Goal: Task Accomplishment & Management: Manage account settings

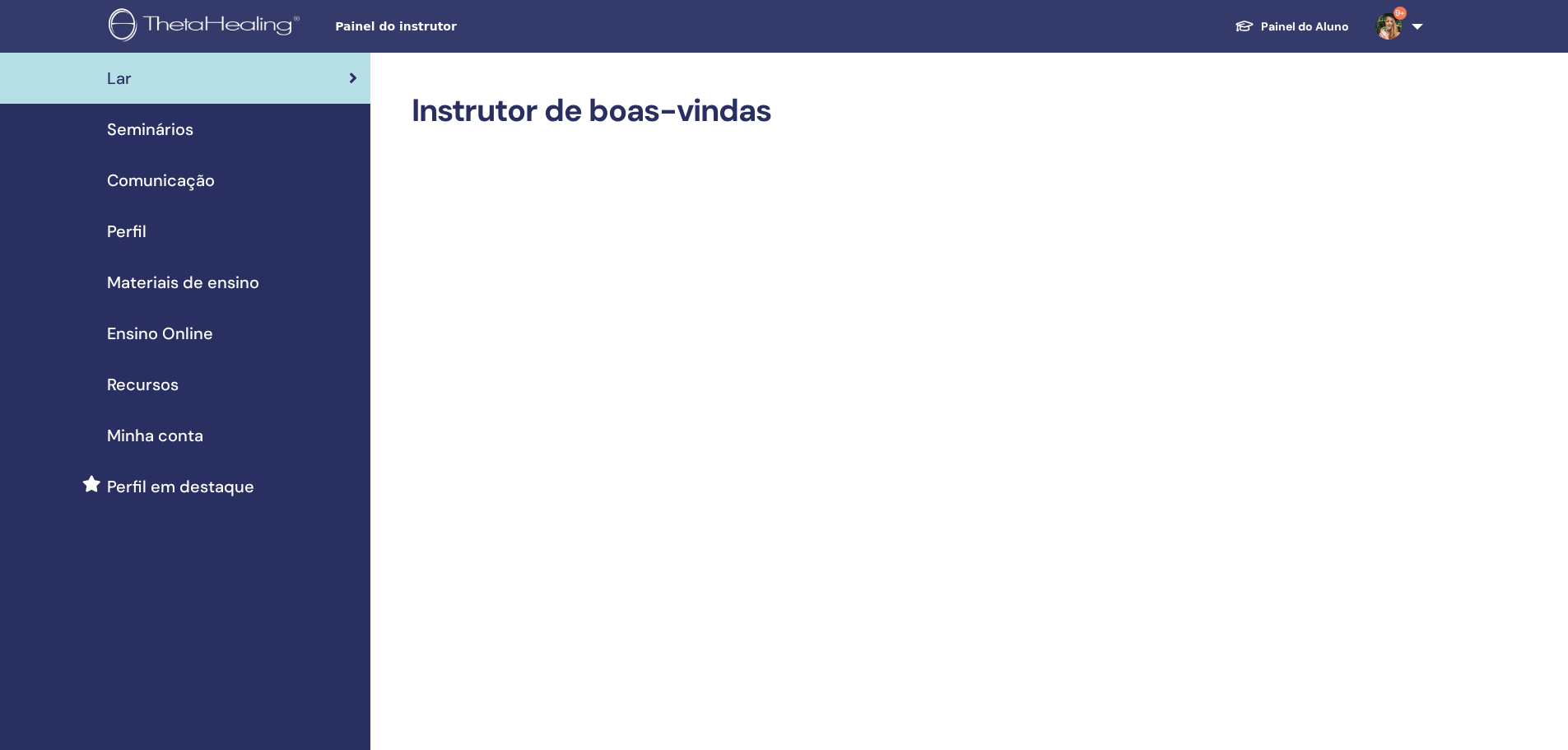
click at [1412, 21] on link "9+" at bounding box center [1396, 26] width 68 height 52
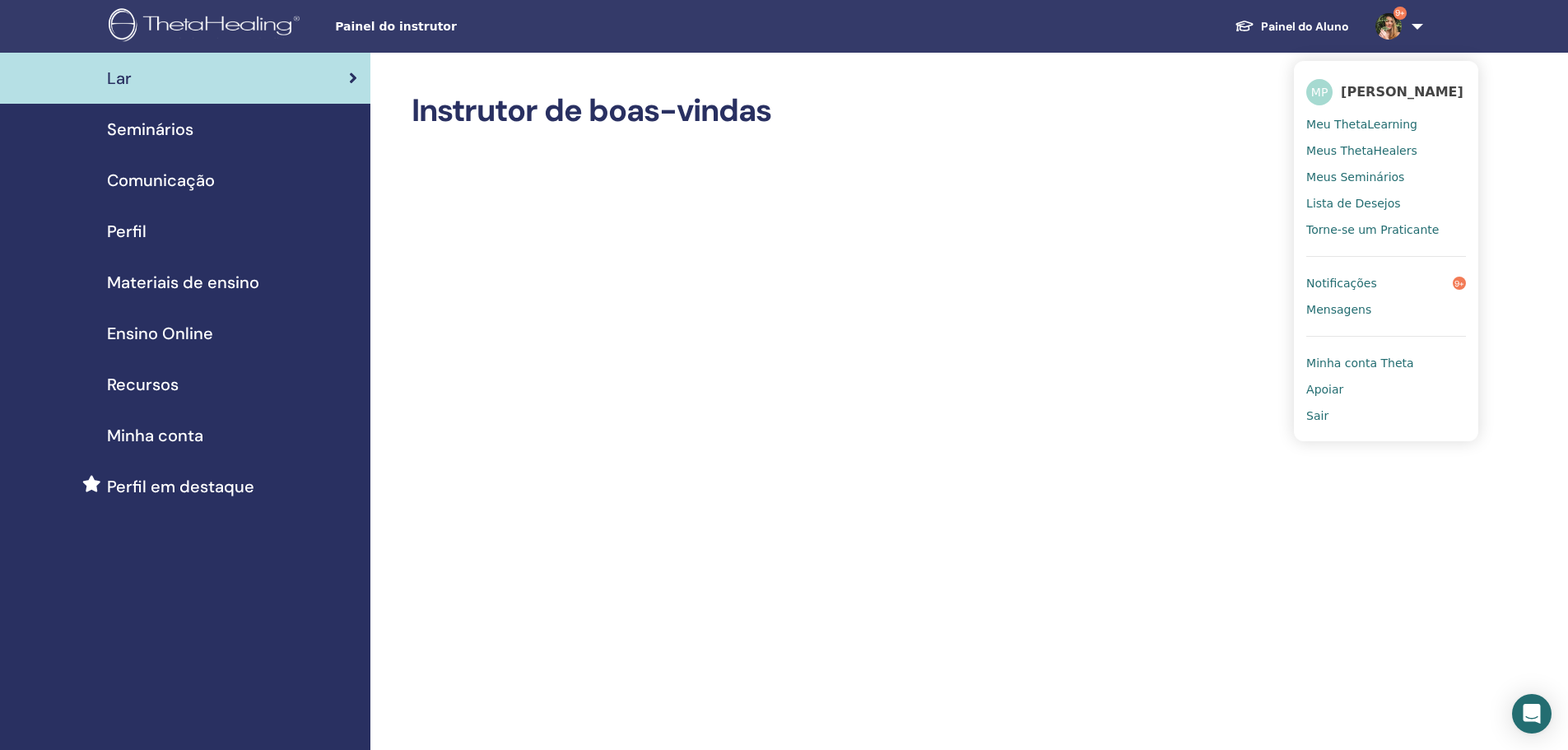
click at [1393, 277] on link "Notificações 9+" at bounding box center [1386, 283] width 159 height 27
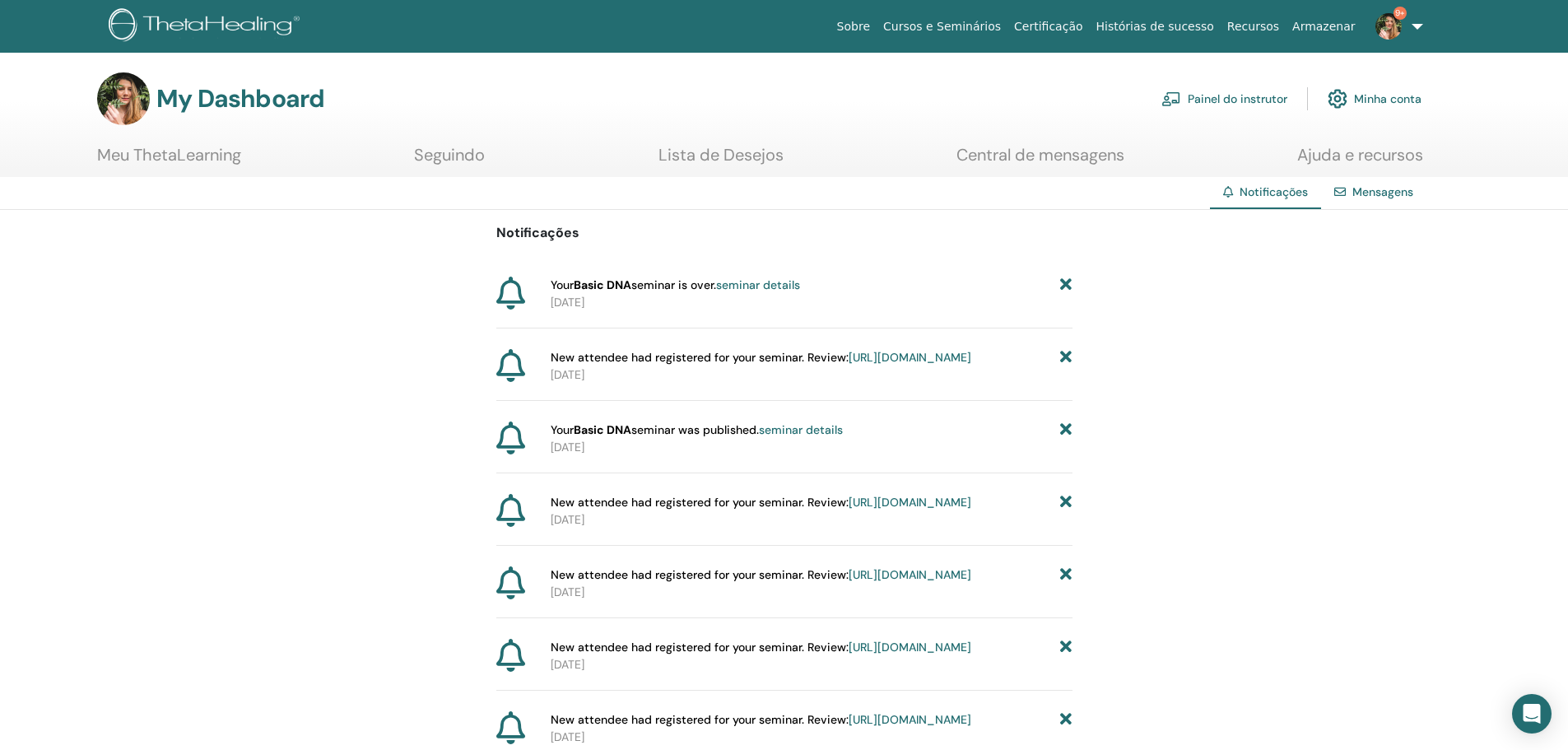
click at [217, 99] on h3 "My Dashboard" at bounding box center [240, 99] width 168 height 30
click at [121, 86] on img at bounding box center [123, 99] width 52 height 52
click at [189, 143] on section "My Dashboard Painel do instrutor Minha conta Meu ThetaLearning Seguindo" at bounding box center [784, 125] width 1568 height 105
click at [185, 156] on link "Meu ThetaLearning" at bounding box center [169, 160] width 144 height 32
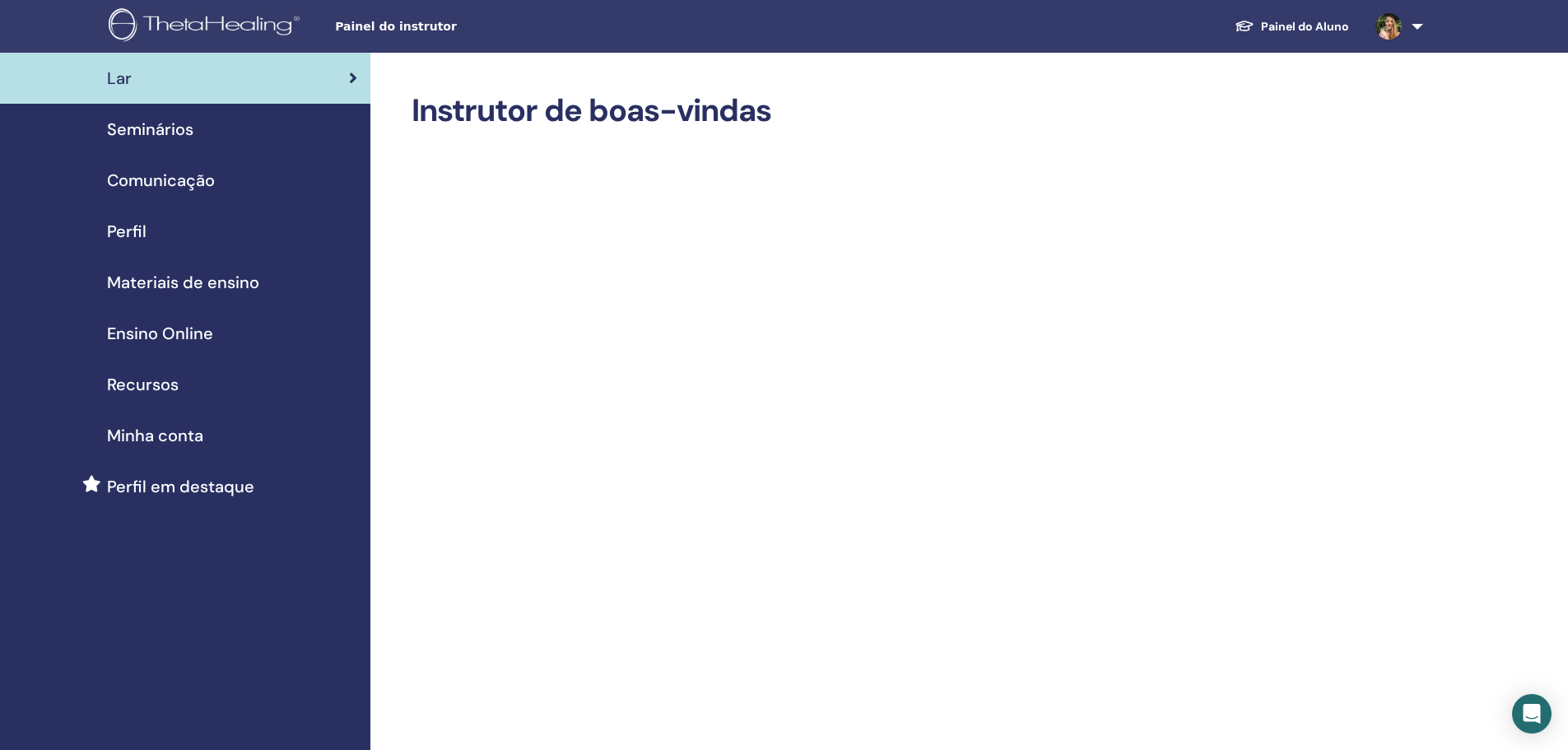
click at [190, 135] on span "Seminários" at bounding box center [150, 129] width 87 height 25
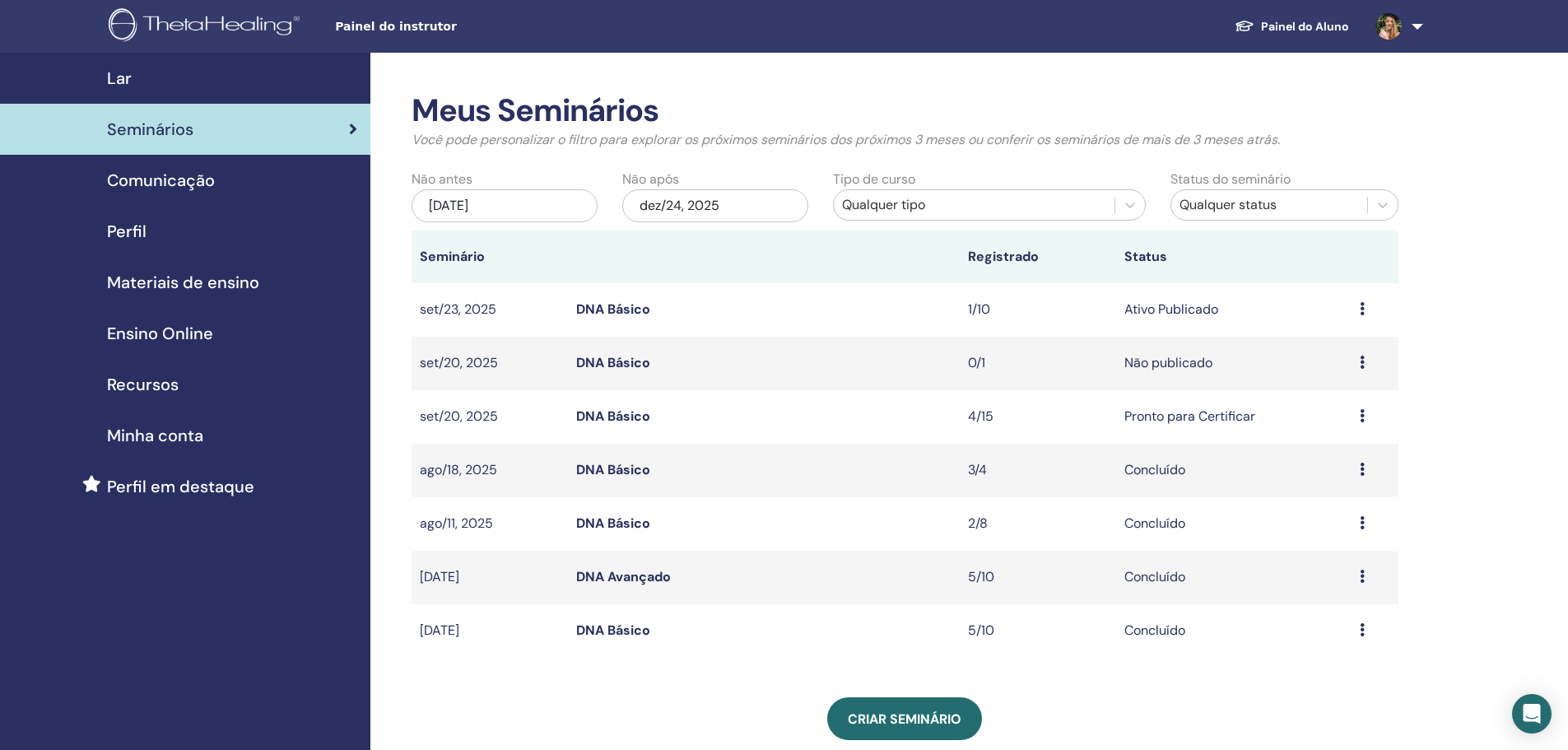
click at [1361, 415] on icon at bounding box center [1363, 415] width 5 height 13
click at [1337, 475] on link "Participantes" at bounding box center [1325, 477] width 81 height 17
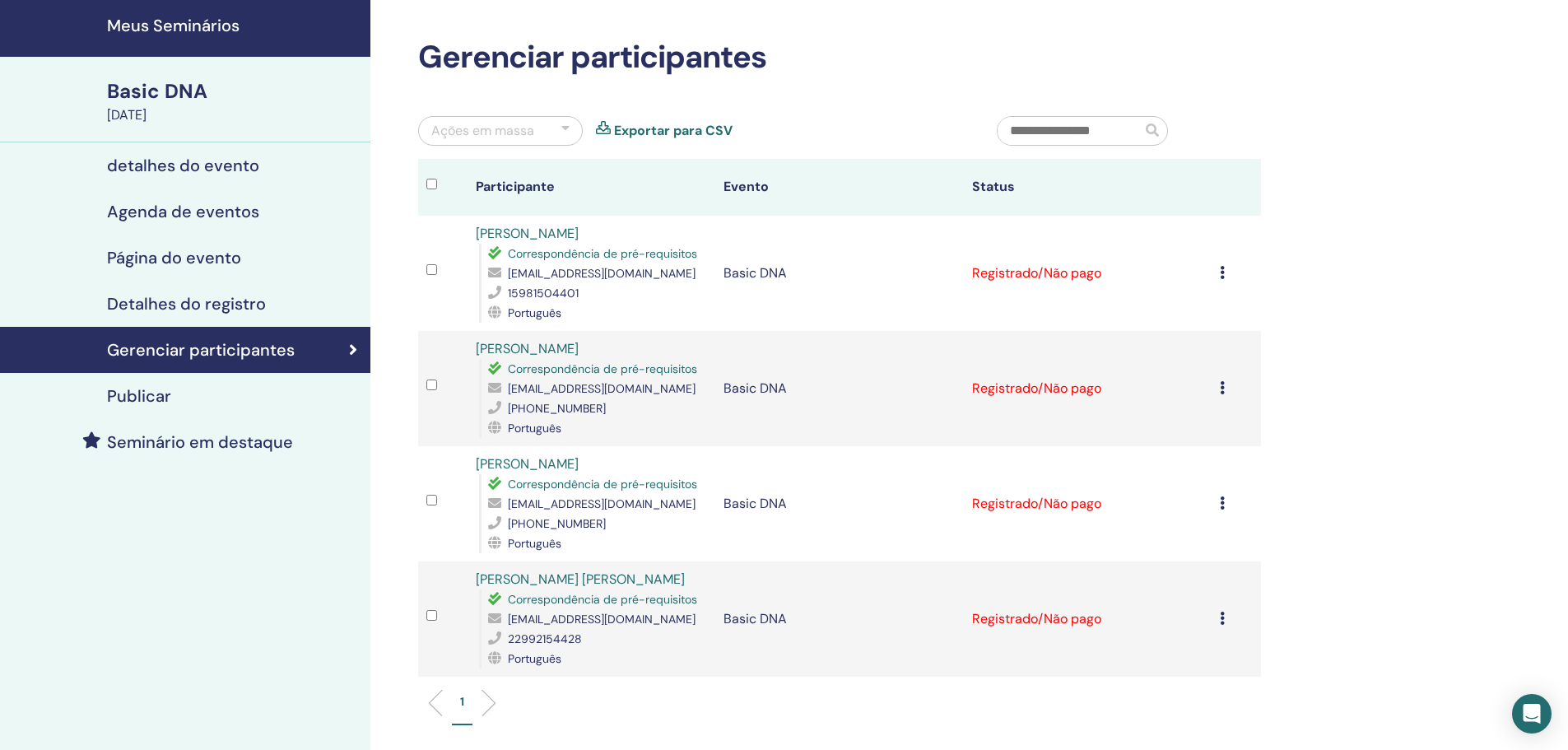
scroll to position [82, 0]
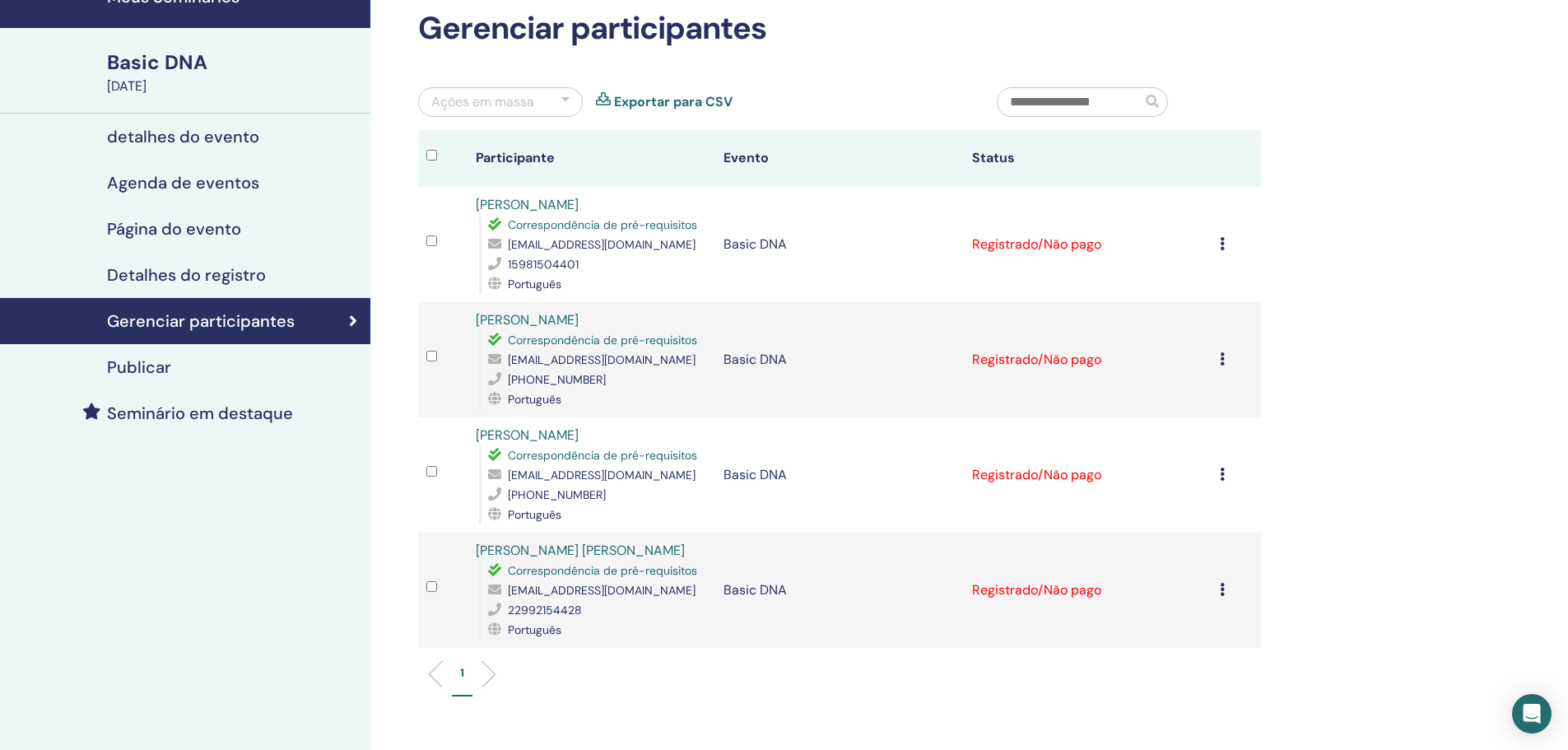
click at [535, 93] on div "Ações em massa" at bounding box center [501, 102] width 165 height 30
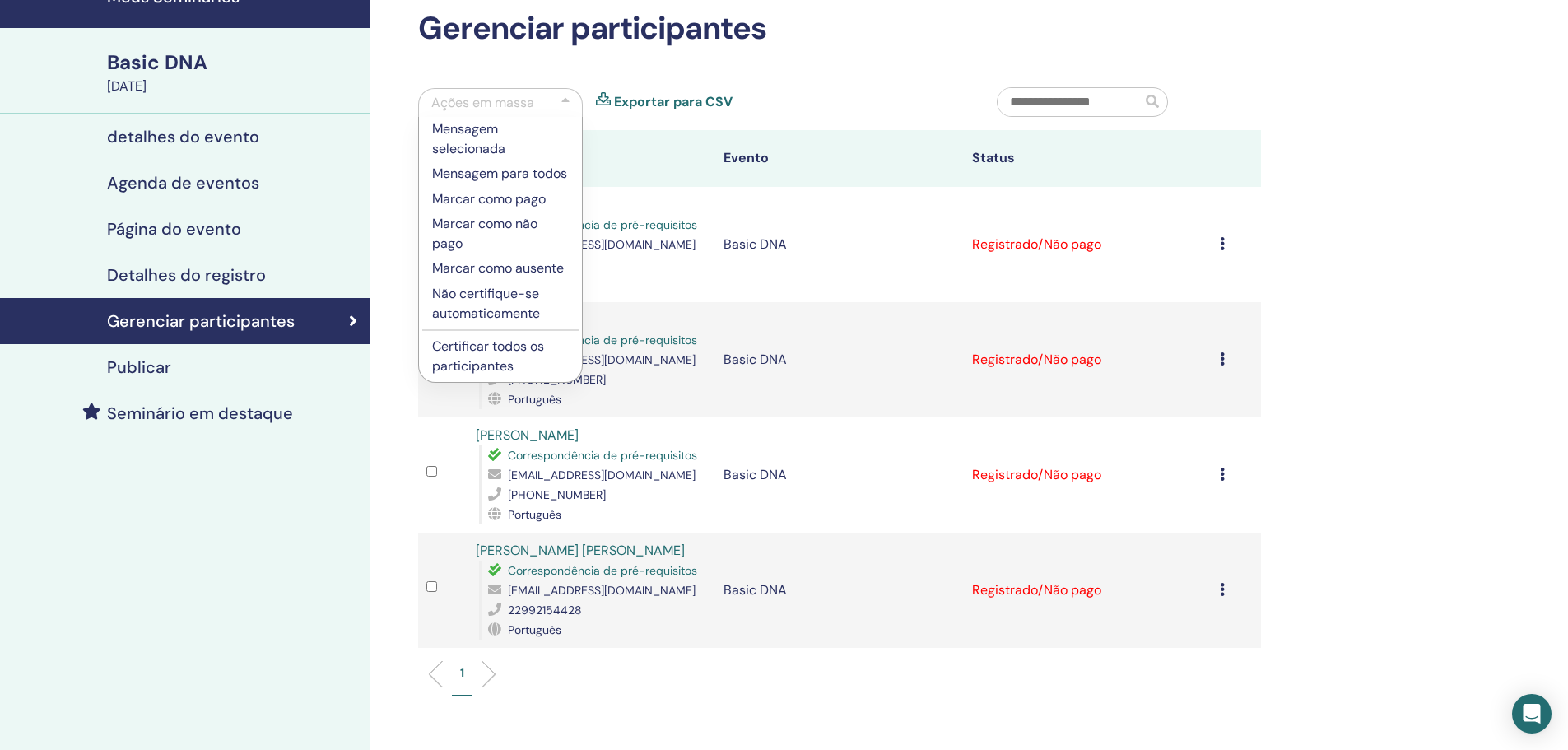
click at [469, 197] on p "Marcar como pago" at bounding box center [500, 199] width 136 height 20
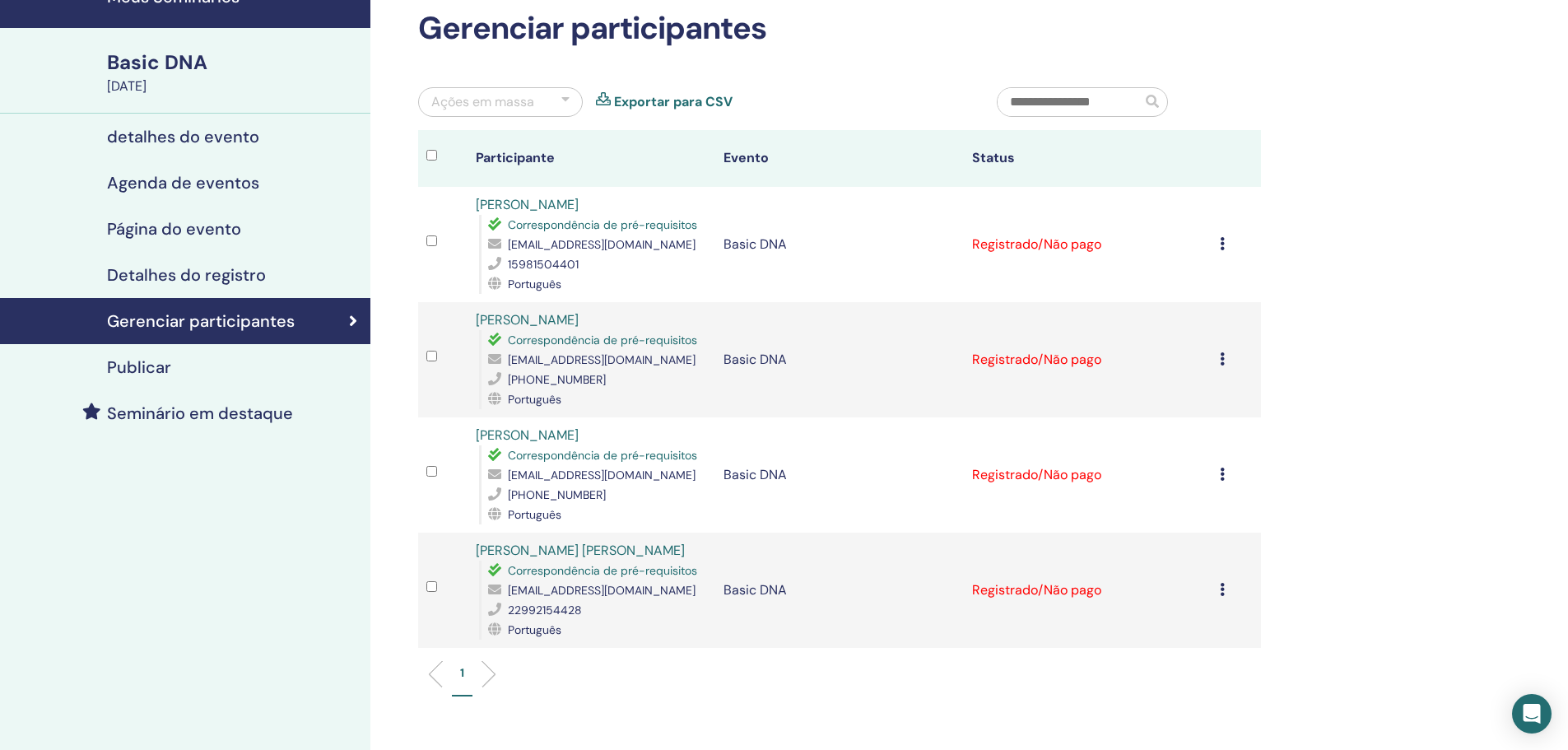
click at [426, 155] on th at bounding box center [443, 159] width 50 height 57
click at [519, 96] on div "Ações em massa" at bounding box center [483, 102] width 103 height 20
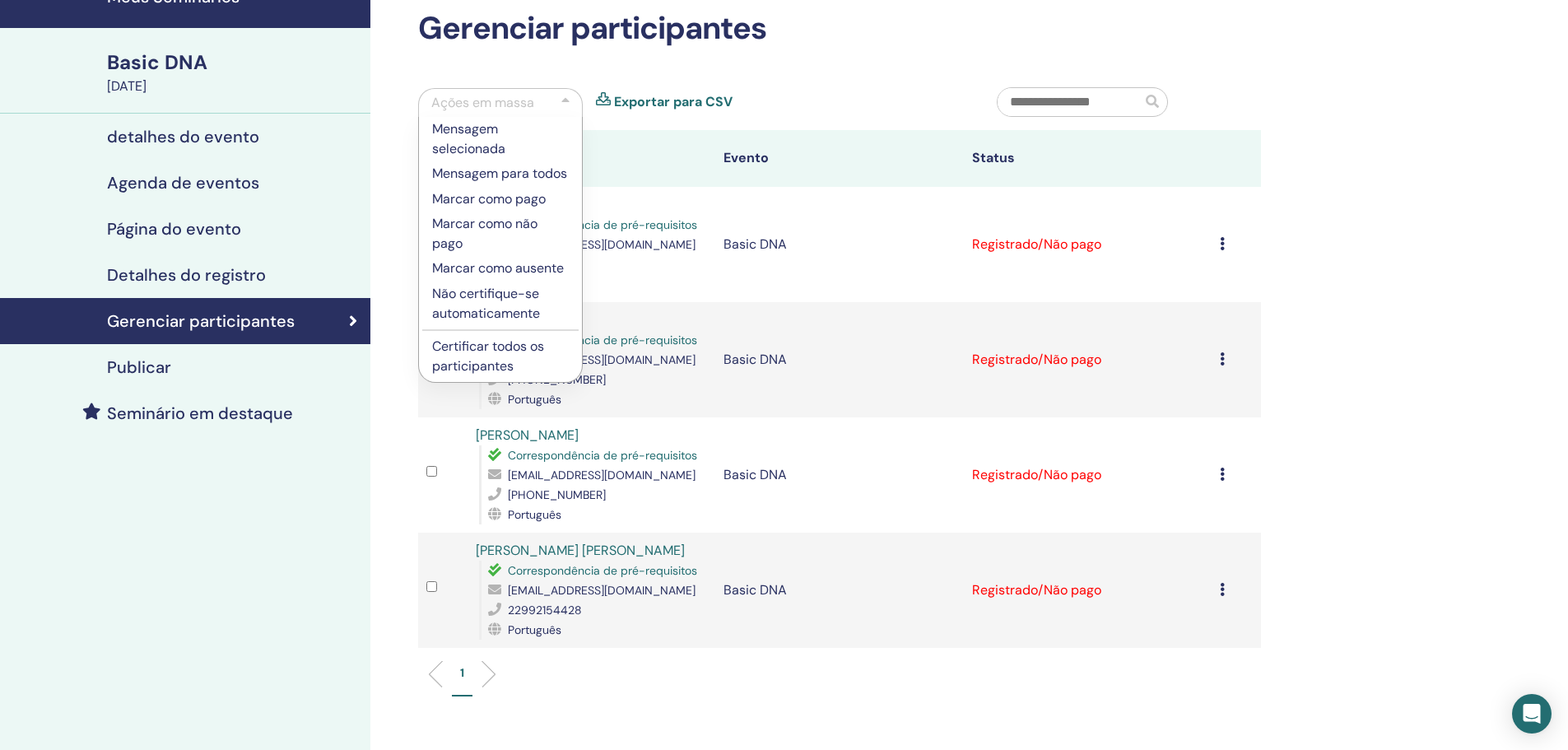
click at [510, 201] on p "Marcar como pago" at bounding box center [500, 199] width 136 height 20
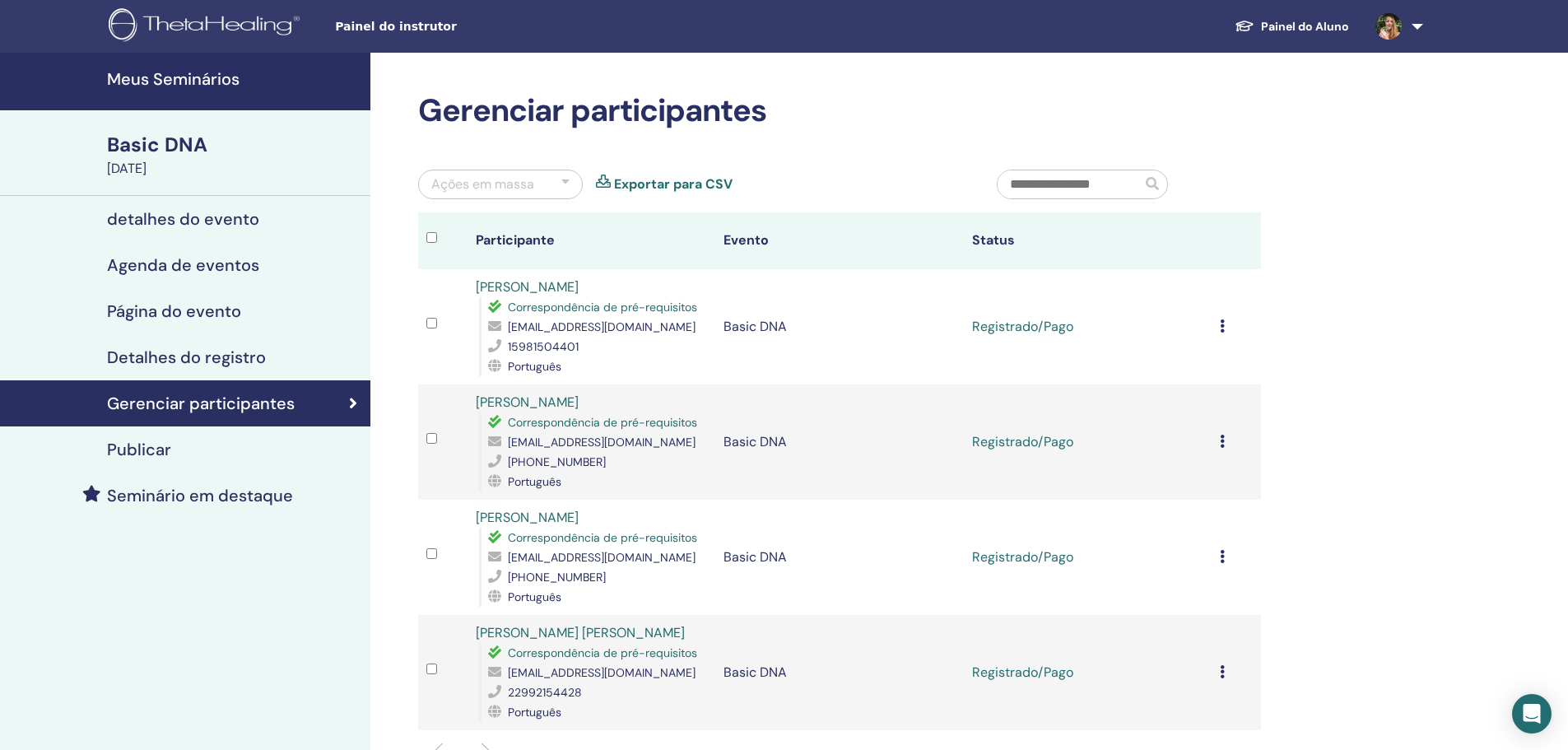
click at [528, 189] on div "Ações em massa" at bounding box center [483, 184] width 103 height 20
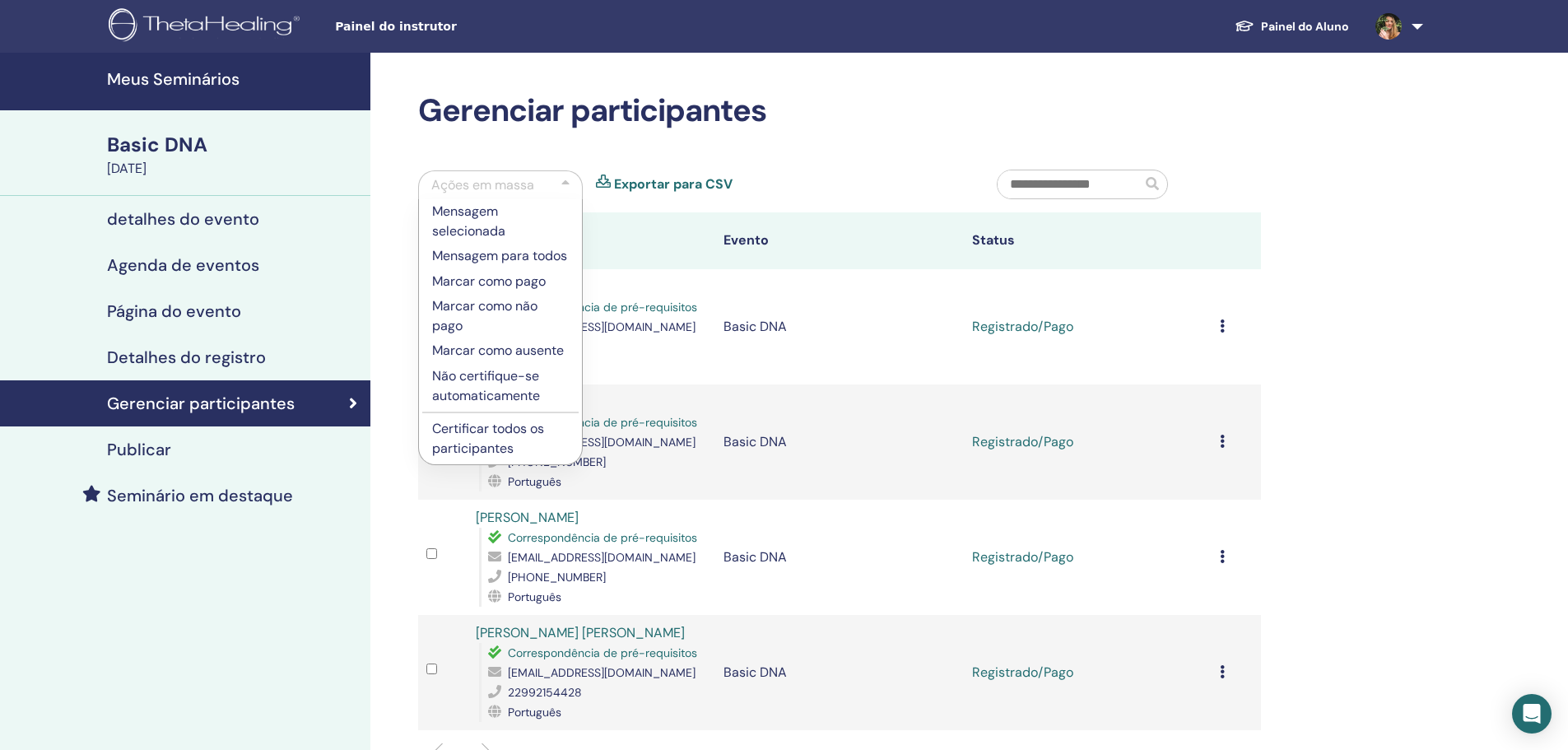
click at [393, 251] on div "Gerenciar participantes Ações em massa Mensagem selecionada Mensagem para todos…" at bounding box center [893, 538] width 1046 height 973
click at [520, 192] on div "Ações em massa" at bounding box center [483, 185] width 103 height 20
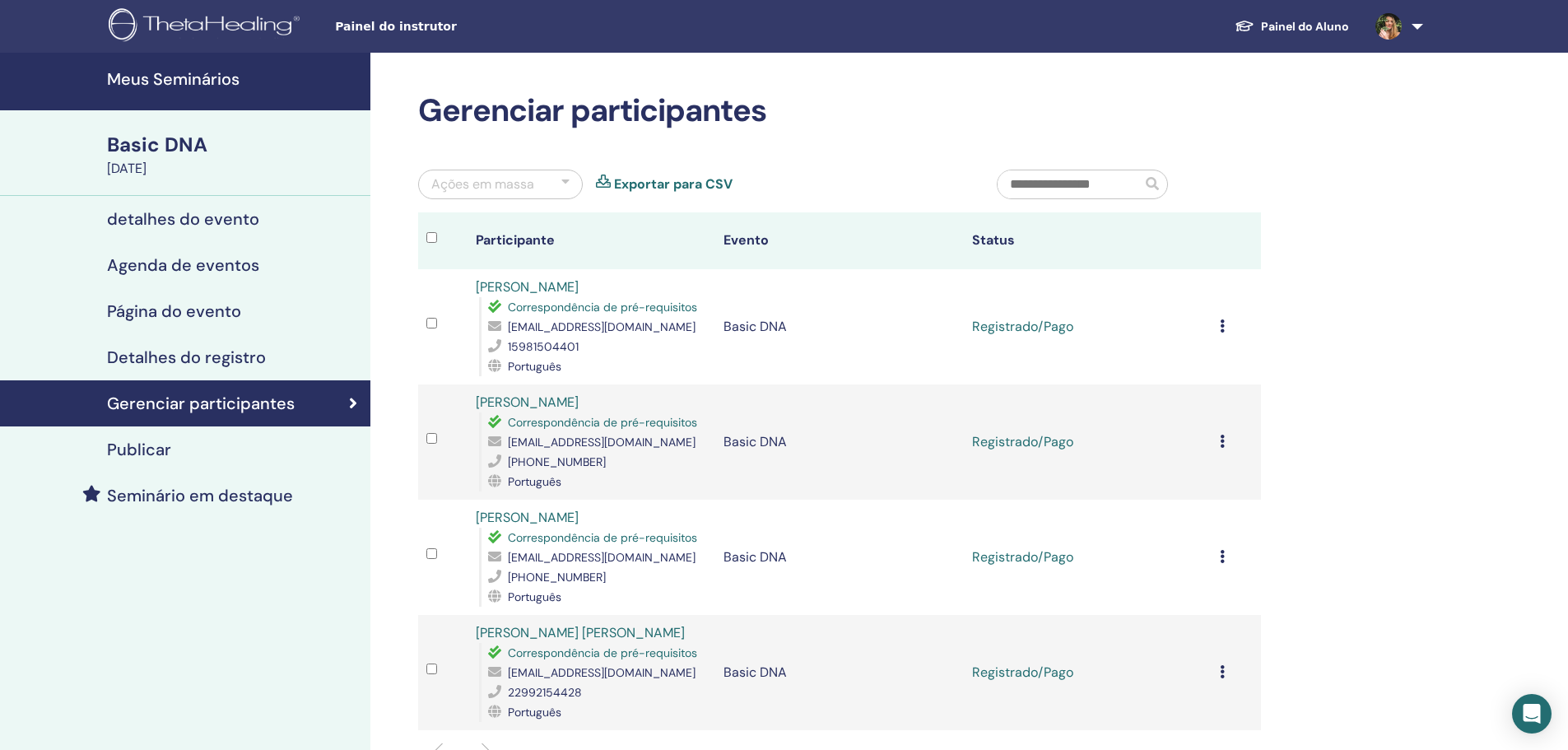
click at [531, 191] on div "Ações em massa" at bounding box center [483, 184] width 103 height 20
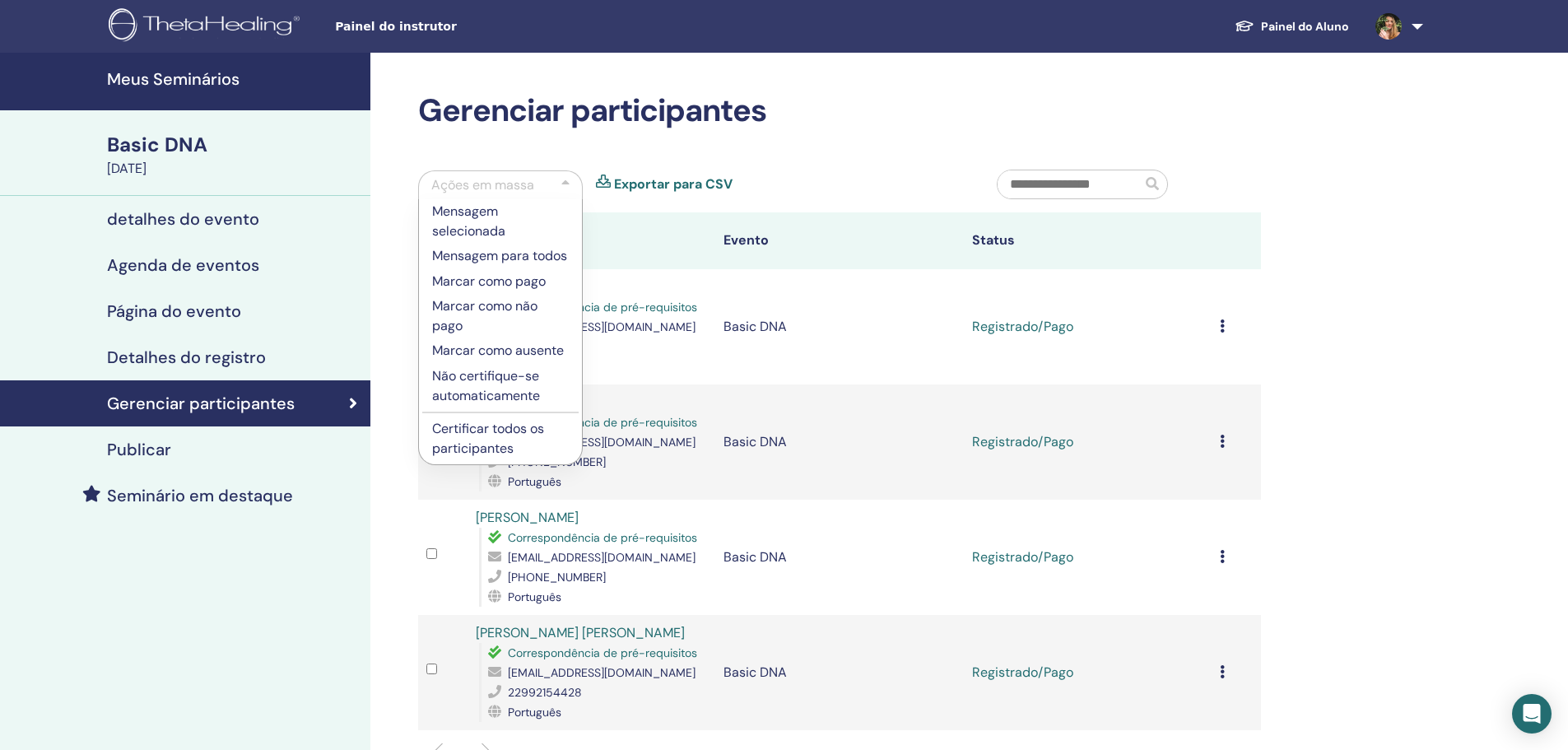
click at [510, 440] on p "Certificar todos os participantes" at bounding box center [500, 439] width 136 height 39
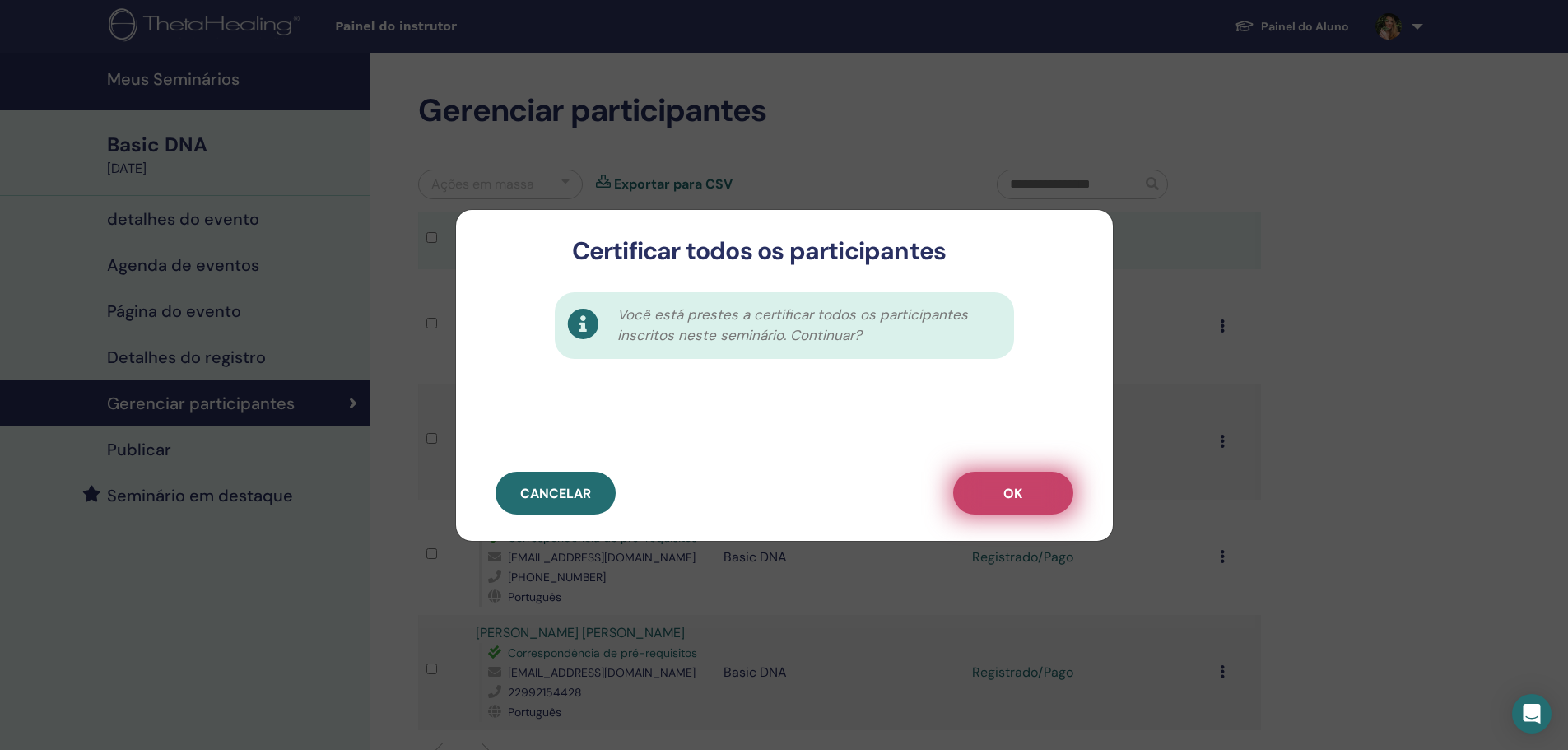
click at [1030, 497] on button "OK" at bounding box center [1013, 493] width 120 height 43
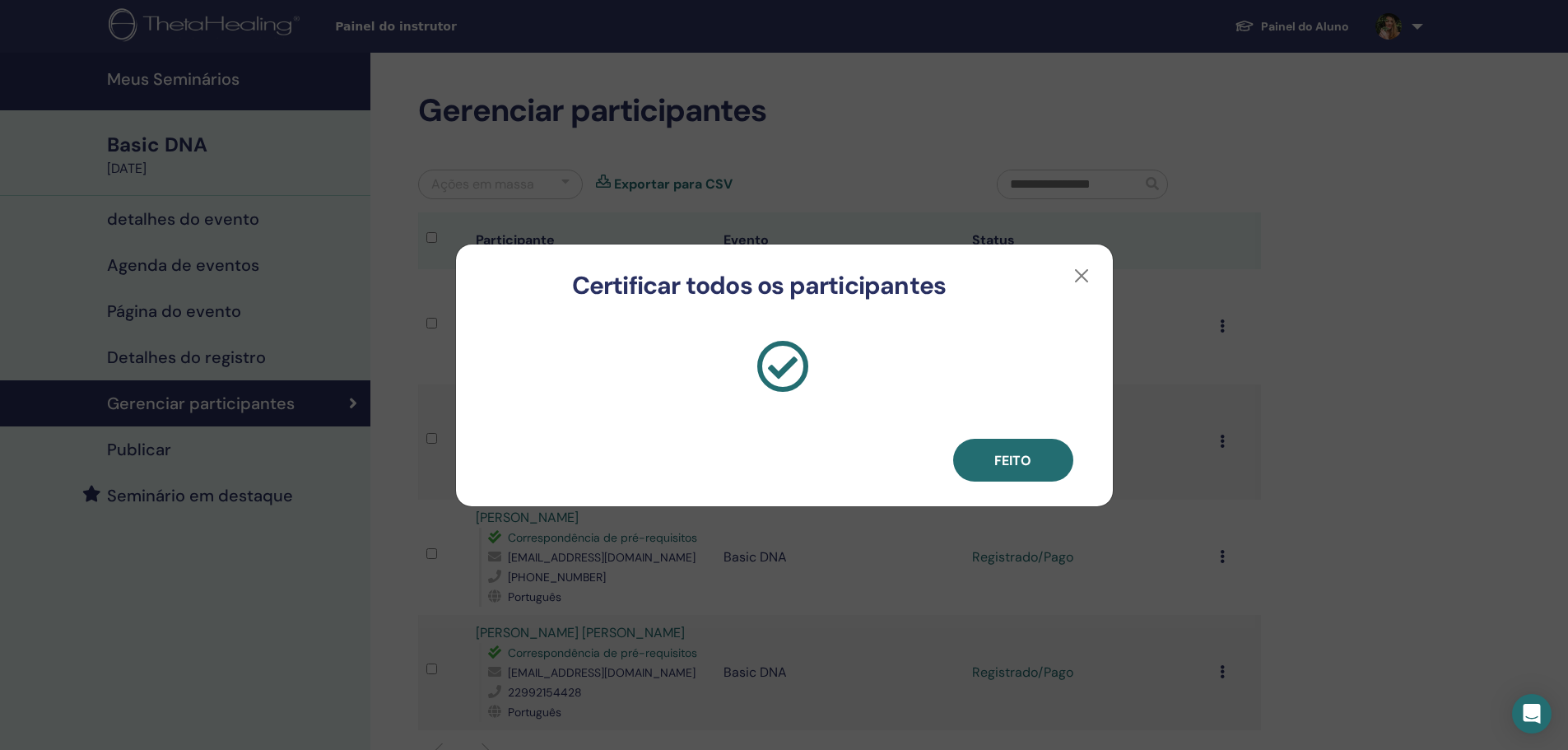
click at [1053, 465] on button "Feito" at bounding box center [1013, 460] width 120 height 43
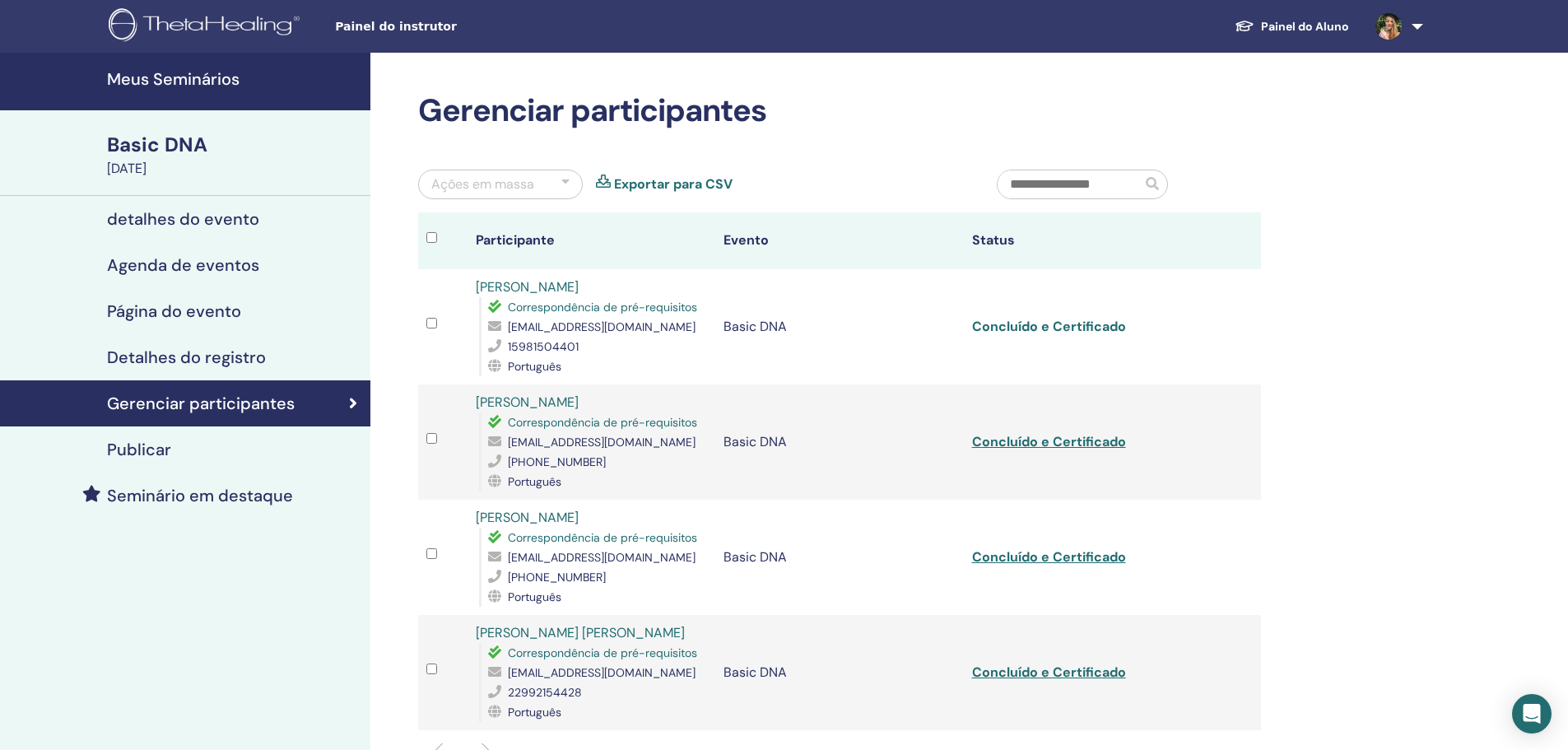
click at [1077, 321] on link "Concluído e Certificado" at bounding box center [1049, 327] width 154 height 17
click at [1066, 438] on link "Concluído e Certificado" at bounding box center [1049, 441] width 154 height 17
click at [1076, 555] on link "Concluído e Certificado" at bounding box center [1049, 557] width 154 height 17
click at [1050, 681] on link "Concluído e Certificado" at bounding box center [1049, 672] width 154 height 17
click at [249, 303] on div "Página do evento" at bounding box center [184, 310] width 344 height 20
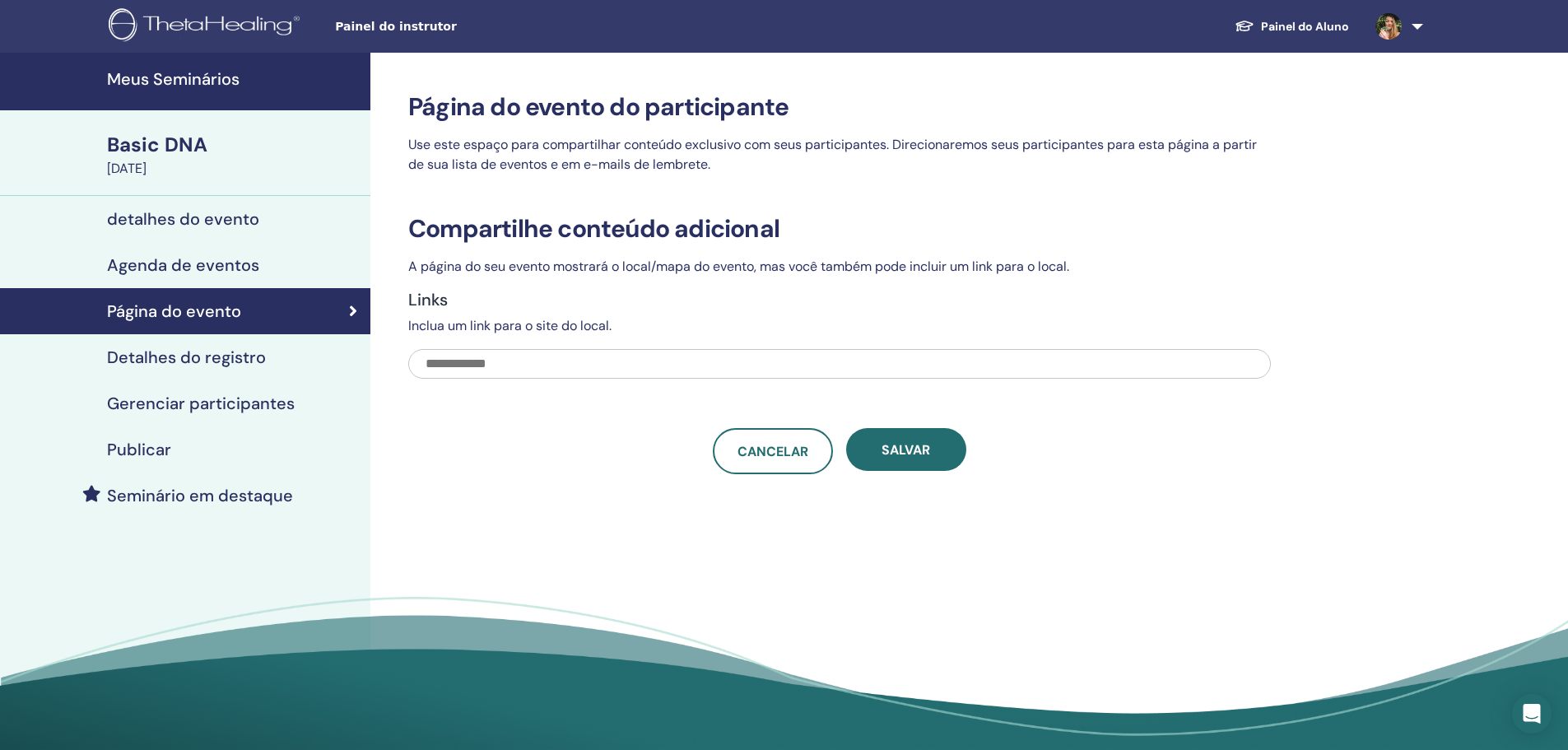
click at [237, 351] on h4 "Detalhes do registro" at bounding box center [186, 357] width 159 height 20
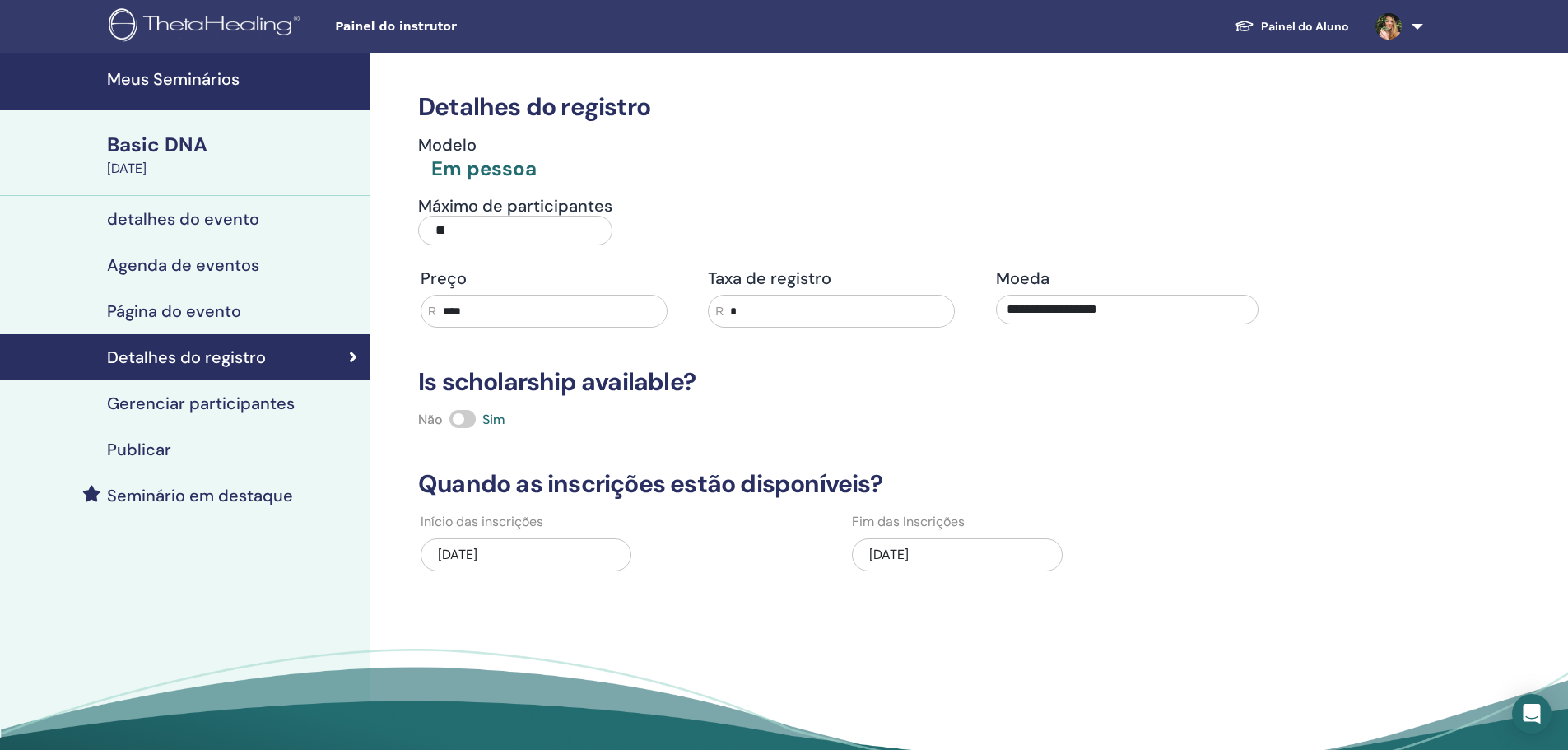
click at [225, 223] on h4 "detalhes do evento" at bounding box center [183, 219] width 153 height 20
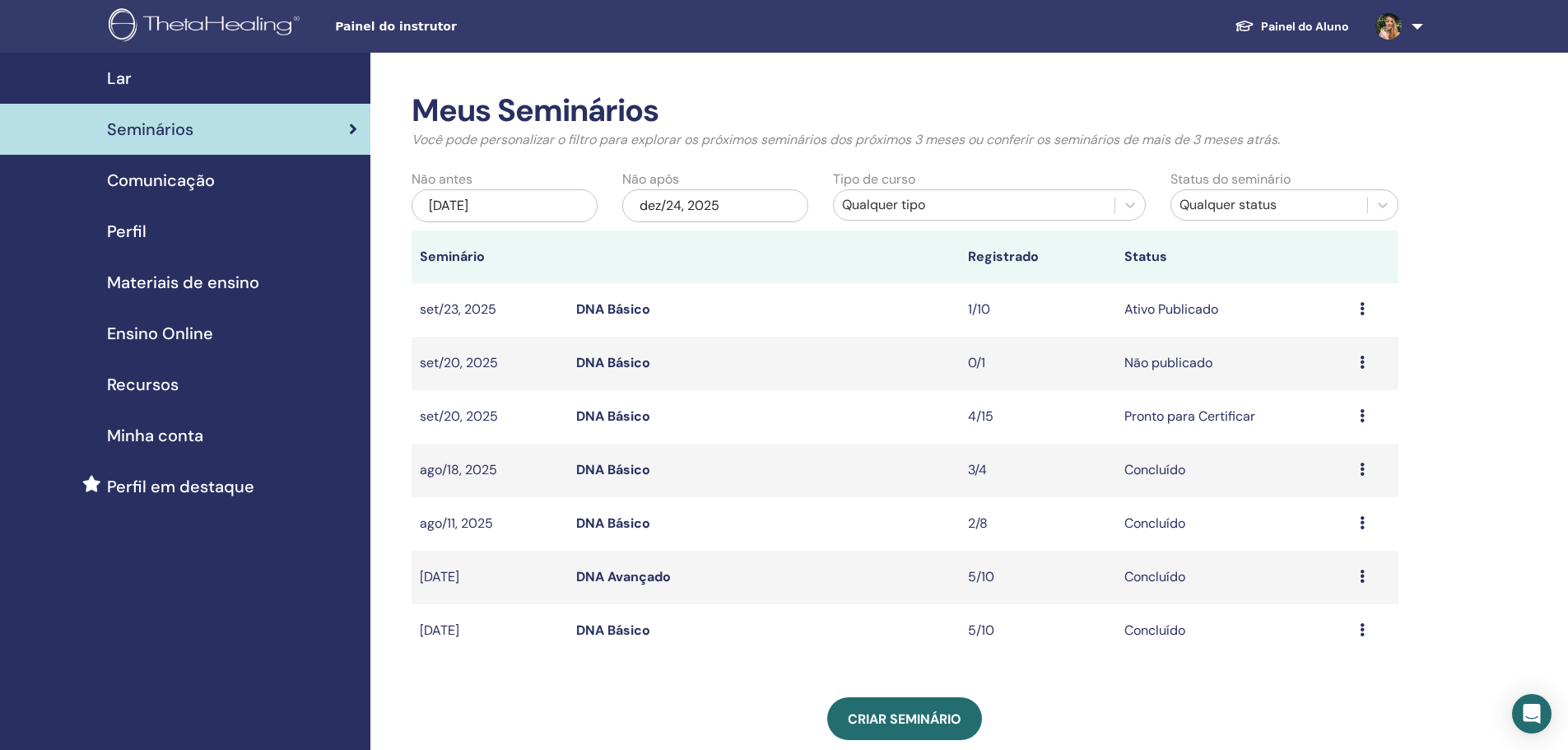
click at [1357, 313] on td "Visualizar Editar Participantes Cancelar" at bounding box center [1375, 309] width 47 height 53
click at [1365, 309] on div "Visualizar Editar Participantes Cancelar" at bounding box center [1376, 309] width 31 height 20
click at [1343, 368] on link "Participantes" at bounding box center [1328, 372] width 81 height 17
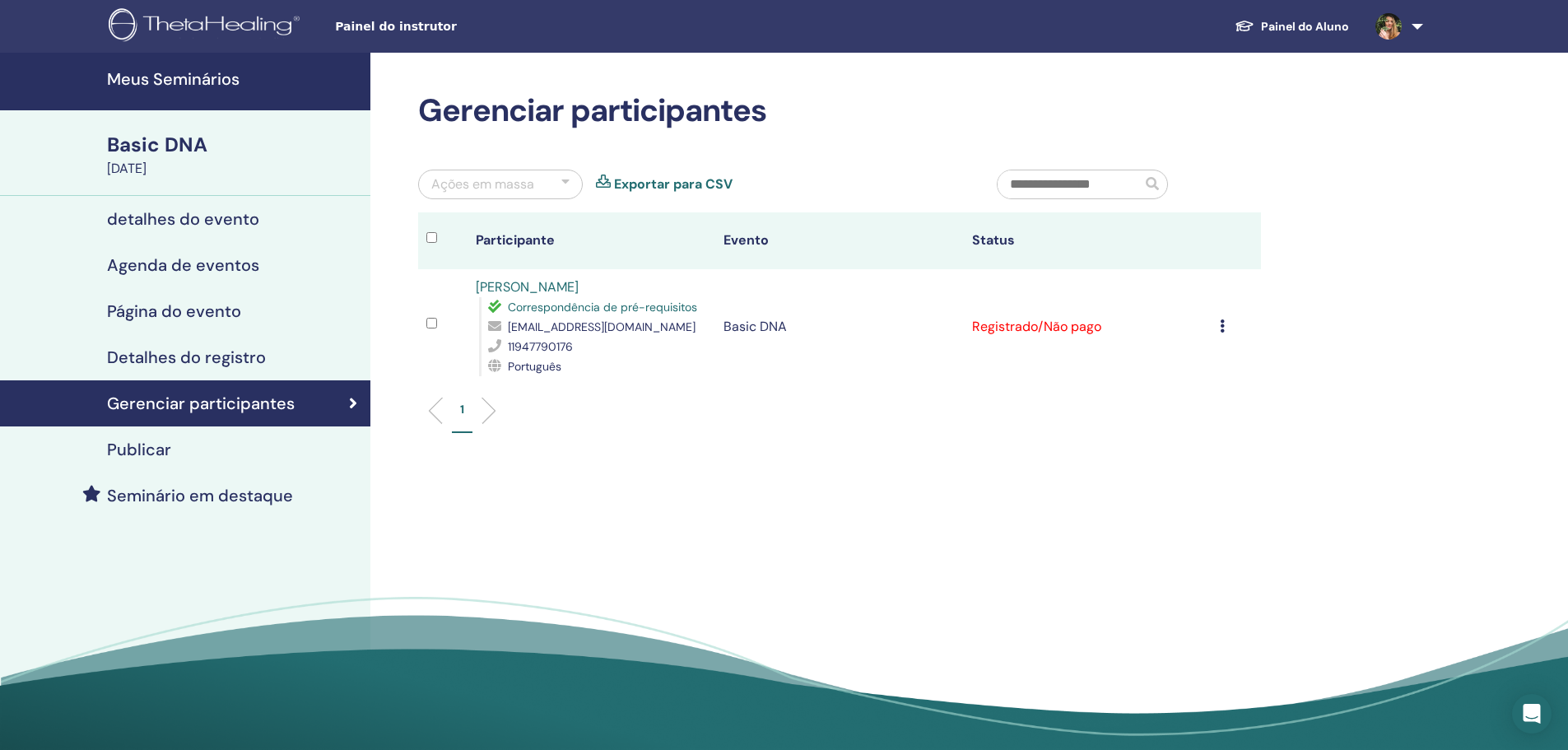
click at [1225, 327] on div "Cancelar registro Não certifique-se automaticamente Marcar como pago Marcar com…" at bounding box center [1236, 327] width 33 height 20
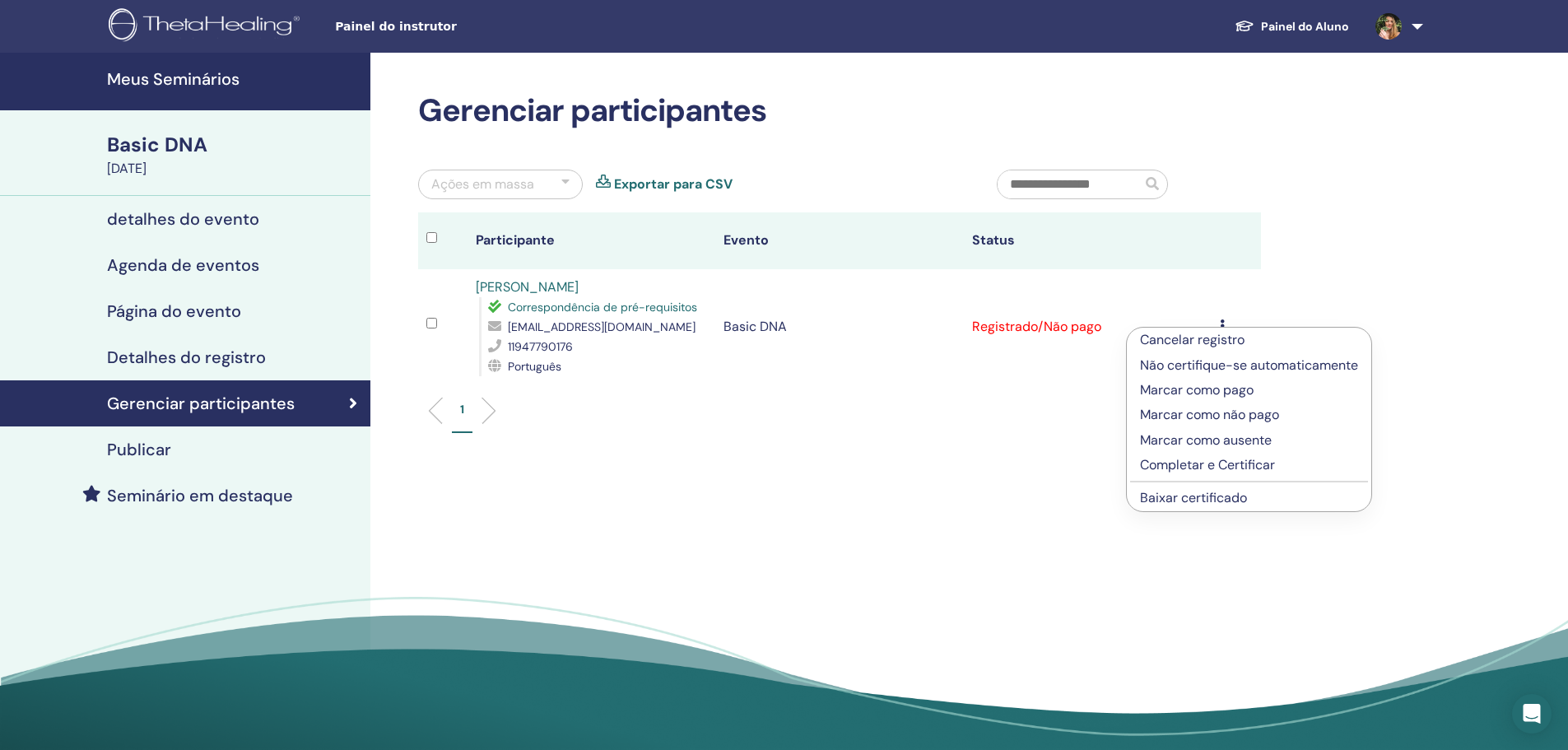
click at [1209, 393] on p "Marcar como pago" at bounding box center [1249, 390] width 218 height 20
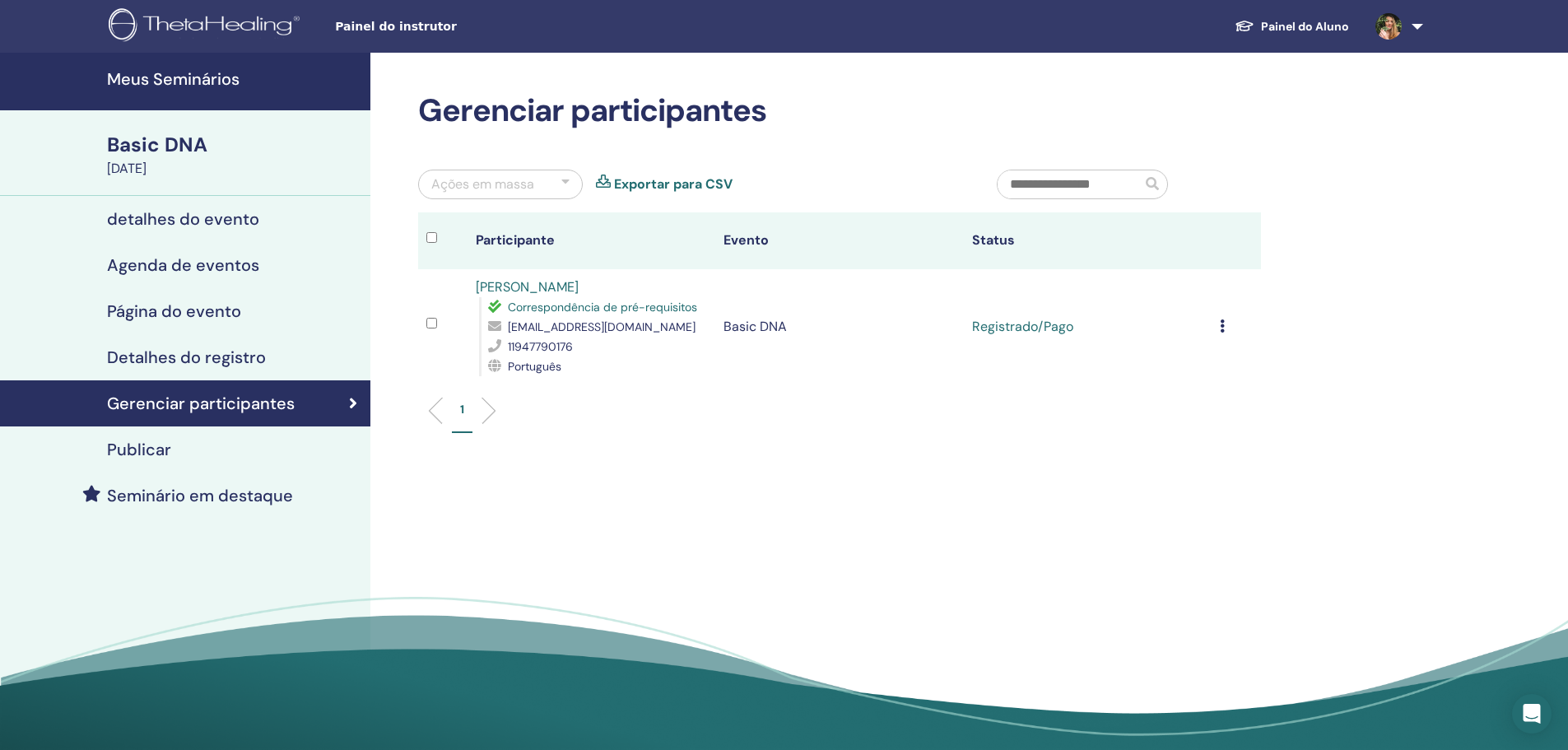
click at [1217, 324] on td "Cancelar registro Não certifique-se automaticamente Marcar como pago Marcar com…" at bounding box center [1237, 327] width 50 height 115
click at [1224, 331] on icon at bounding box center [1223, 326] width 5 height 13
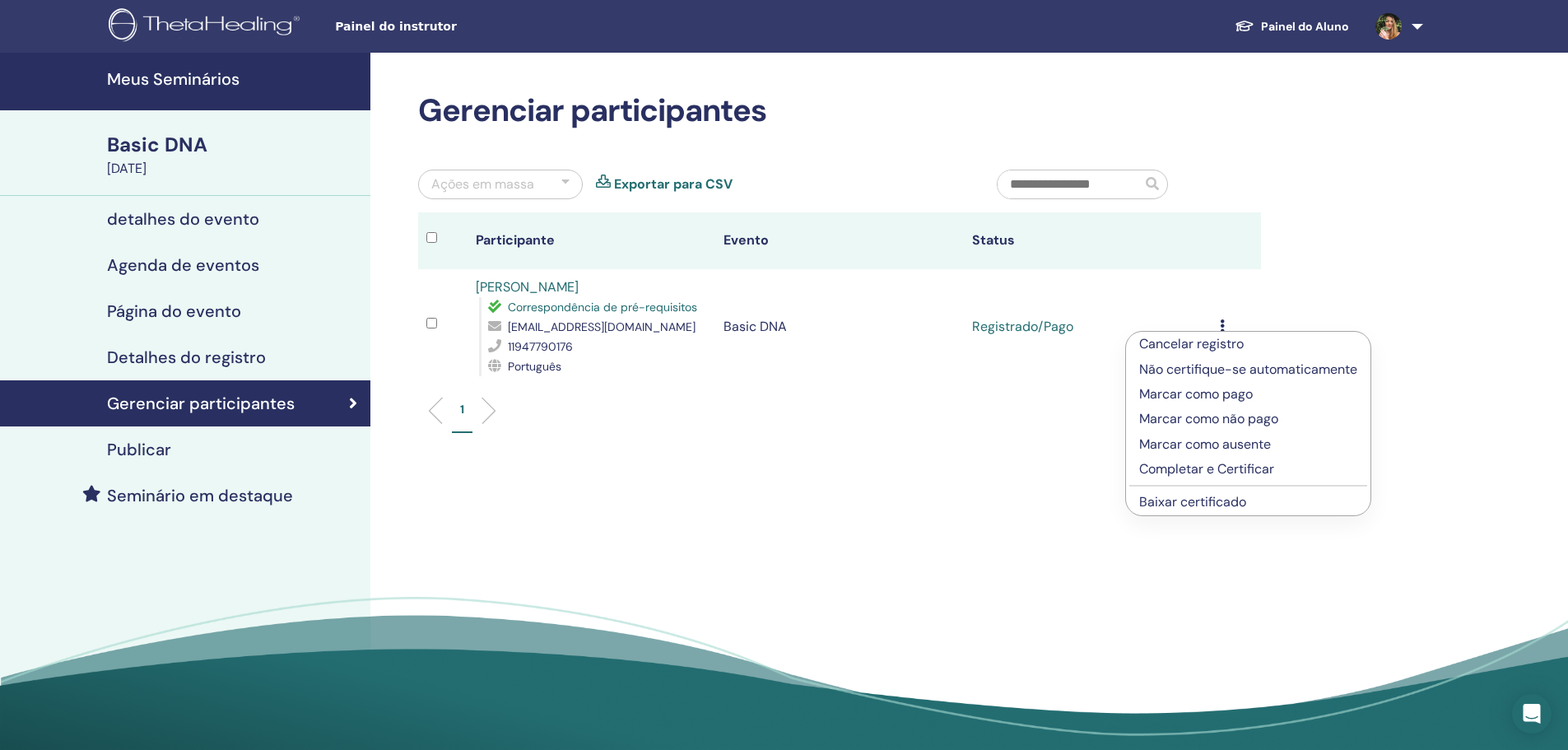
click at [1211, 471] on p "Completar e Certificar" at bounding box center [1248, 469] width 218 height 20
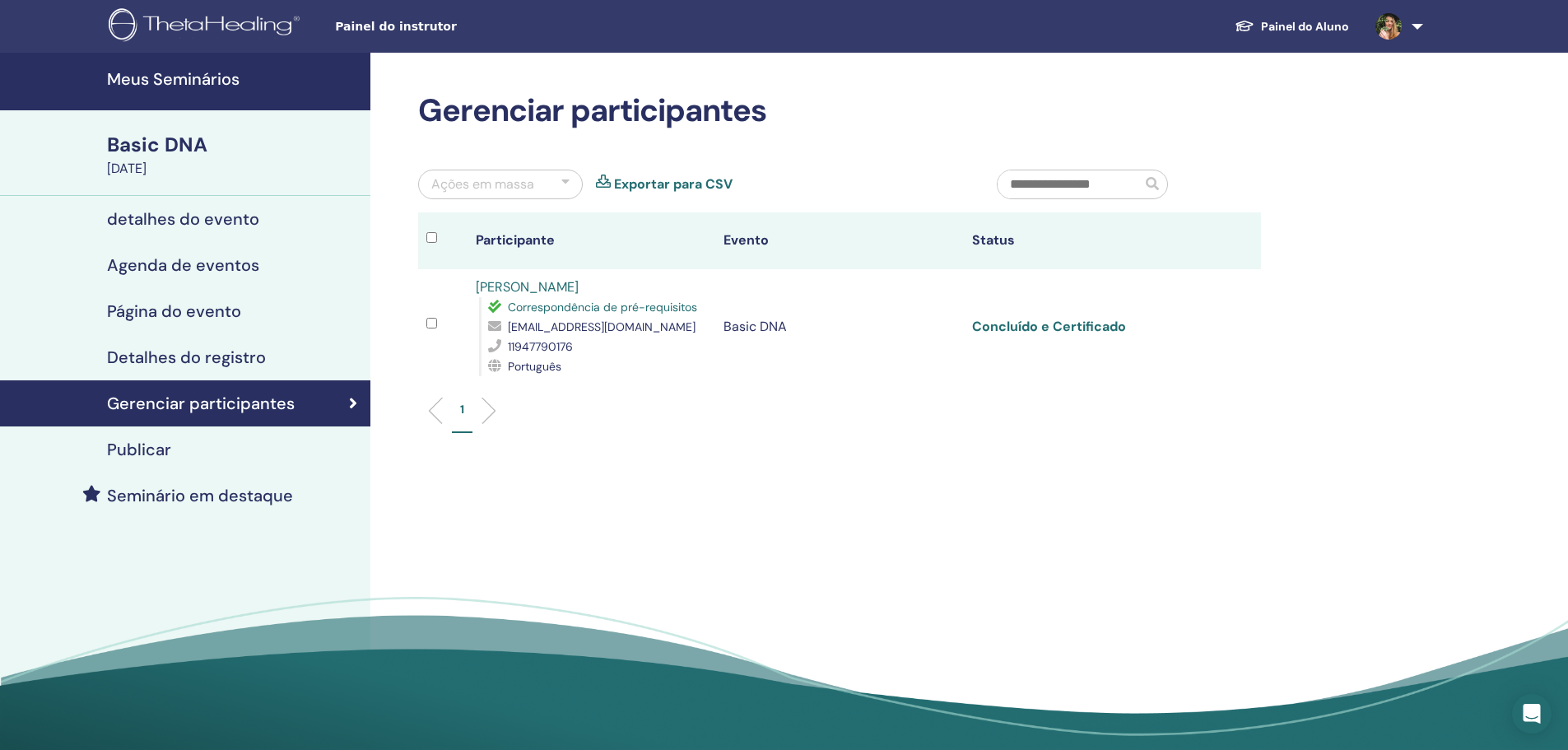
click at [1048, 328] on link "Concluído e Certificado" at bounding box center [1049, 327] width 154 height 17
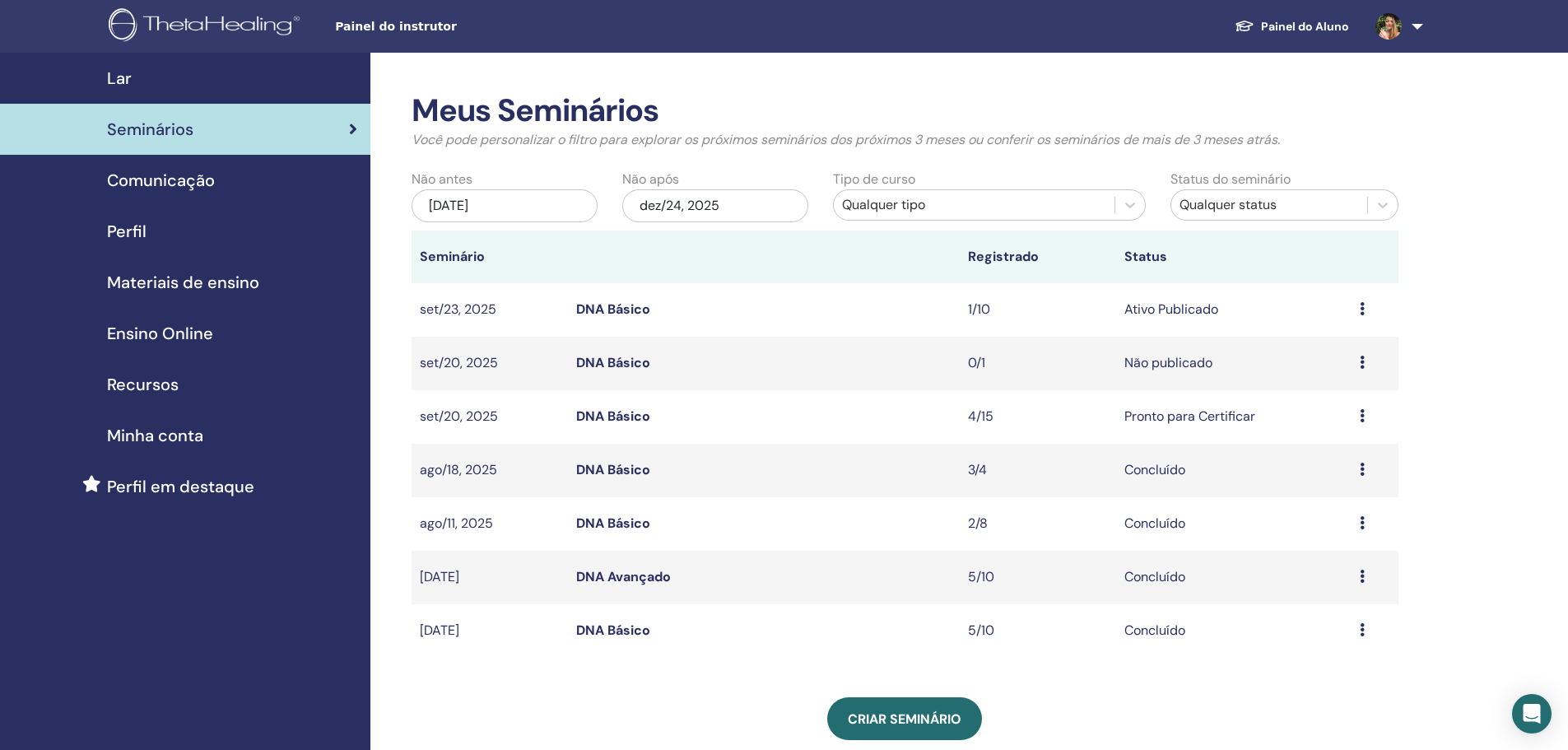
click at [1364, 417] on icon at bounding box center [1363, 415] width 5 height 13
click at [1342, 482] on link "Participantes" at bounding box center [1327, 479] width 81 height 17
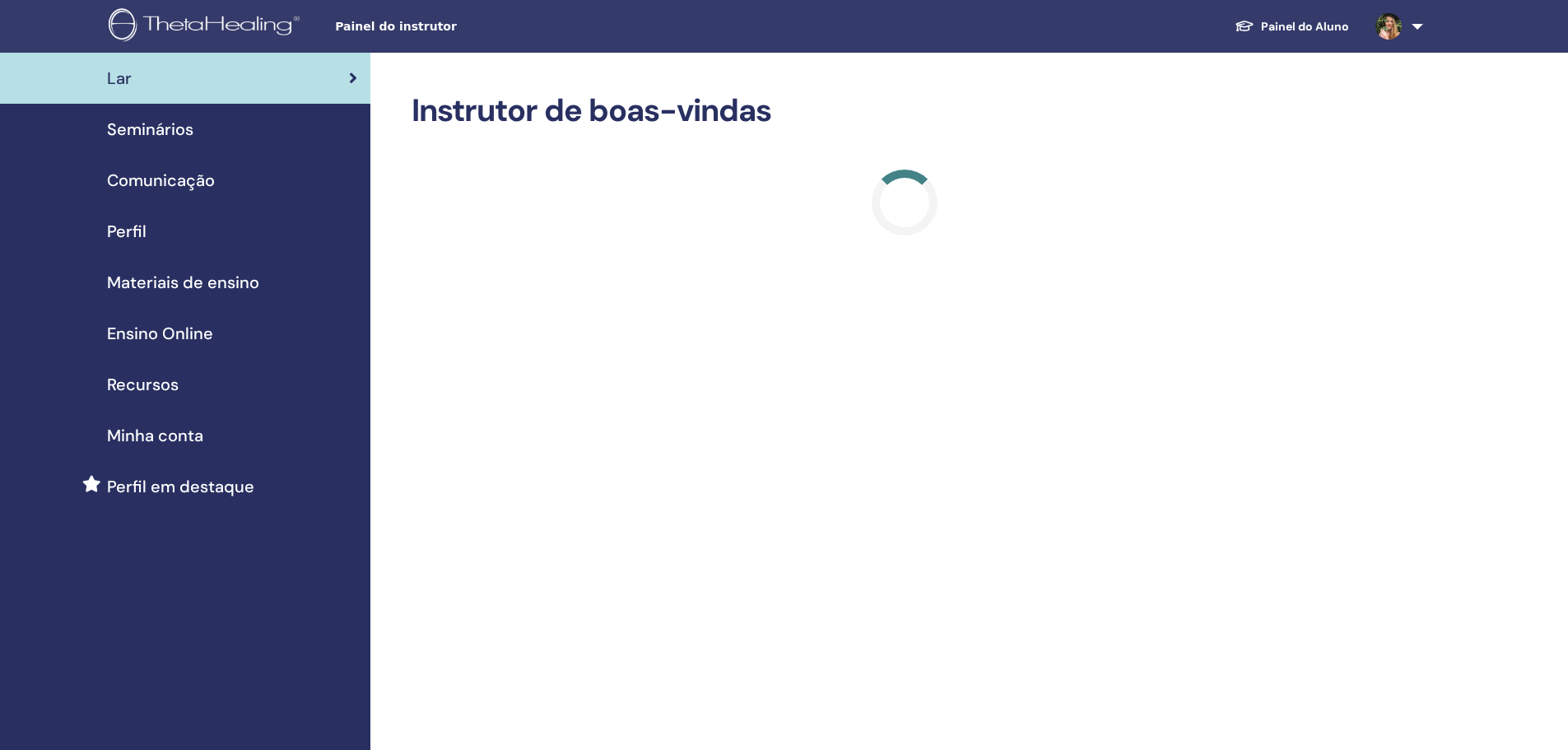
click at [236, 135] on div "Seminários" at bounding box center [184, 129] width 344 height 25
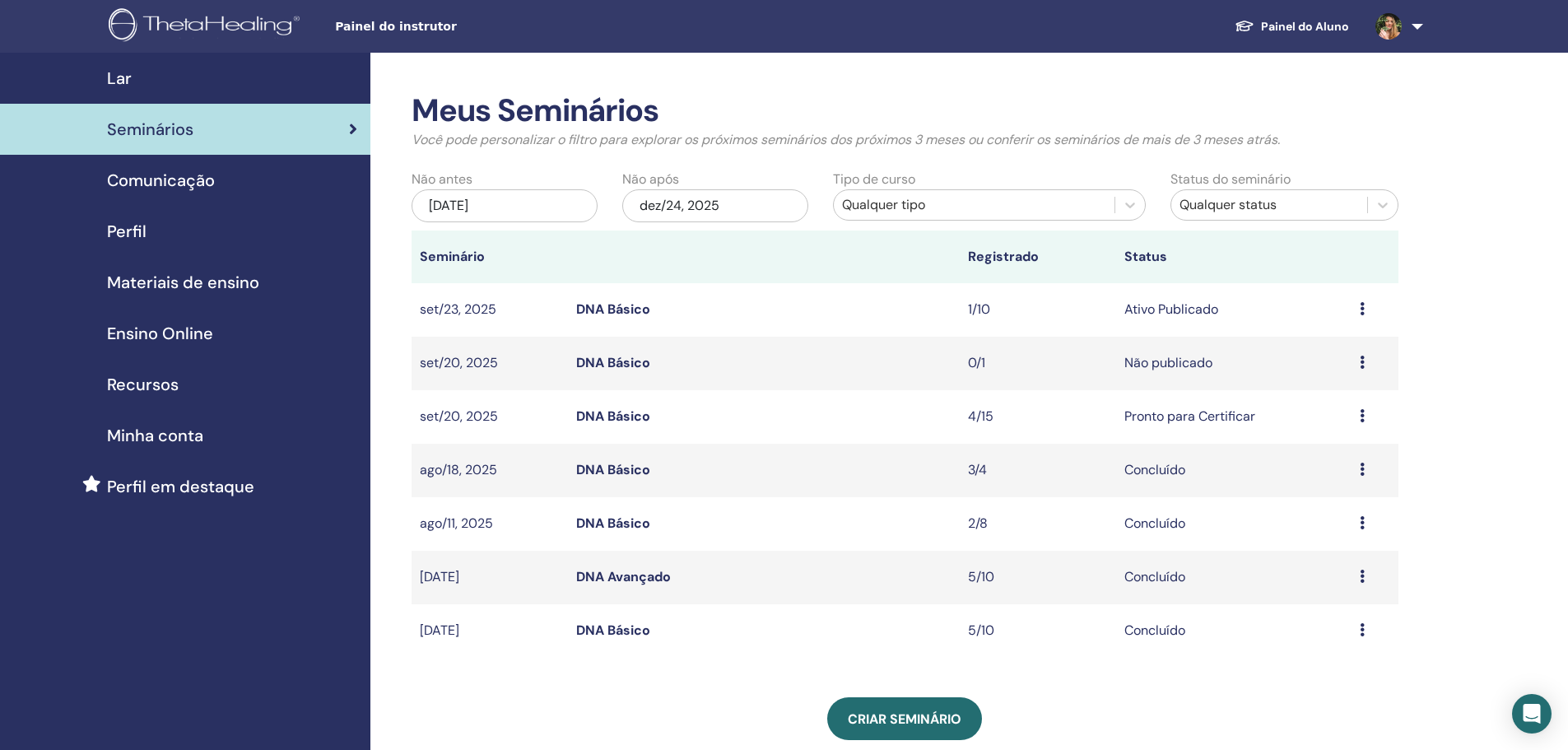
click at [1363, 418] on icon at bounding box center [1363, 415] width 5 height 13
click at [1331, 483] on link "Participantes" at bounding box center [1326, 481] width 81 height 17
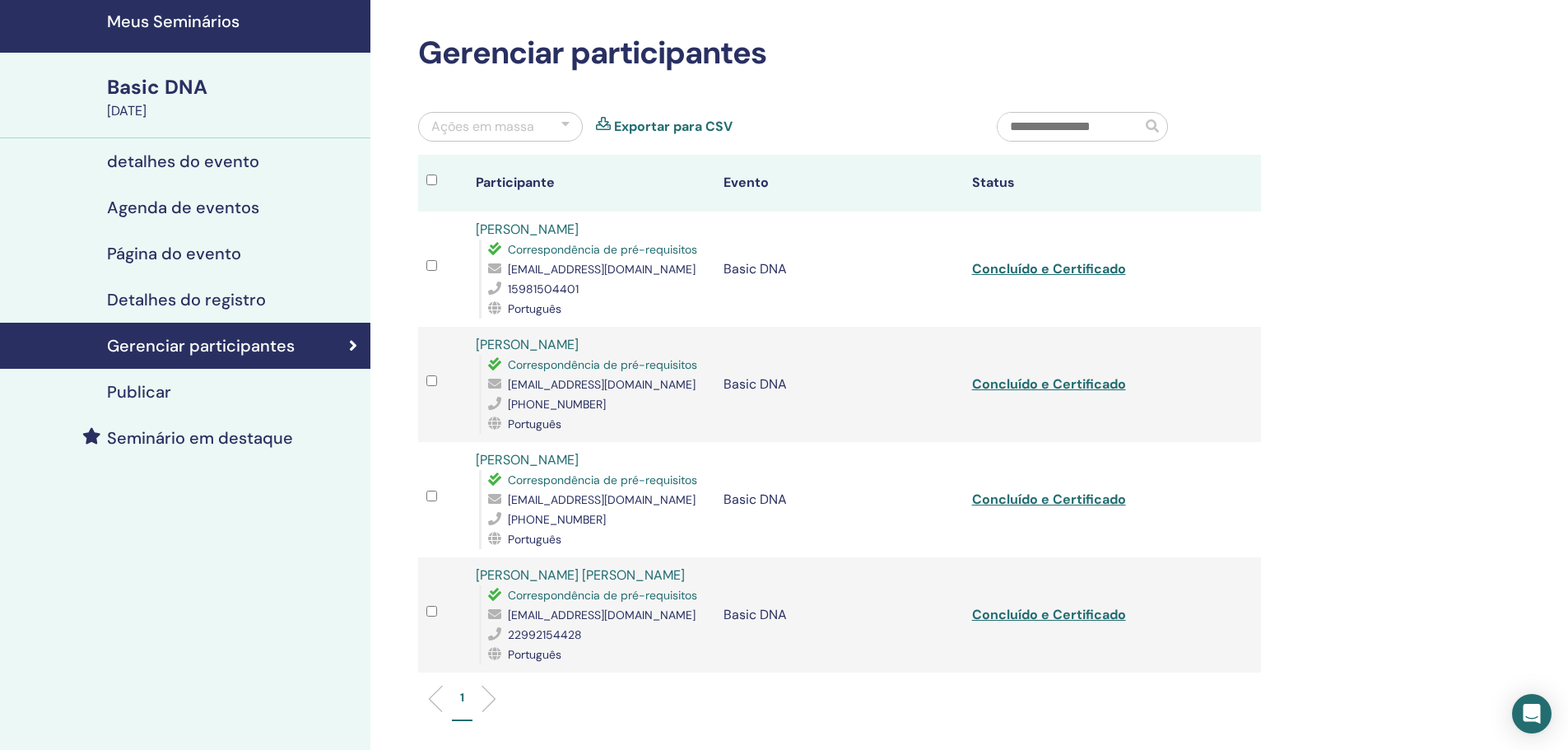
scroll to position [82, 0]
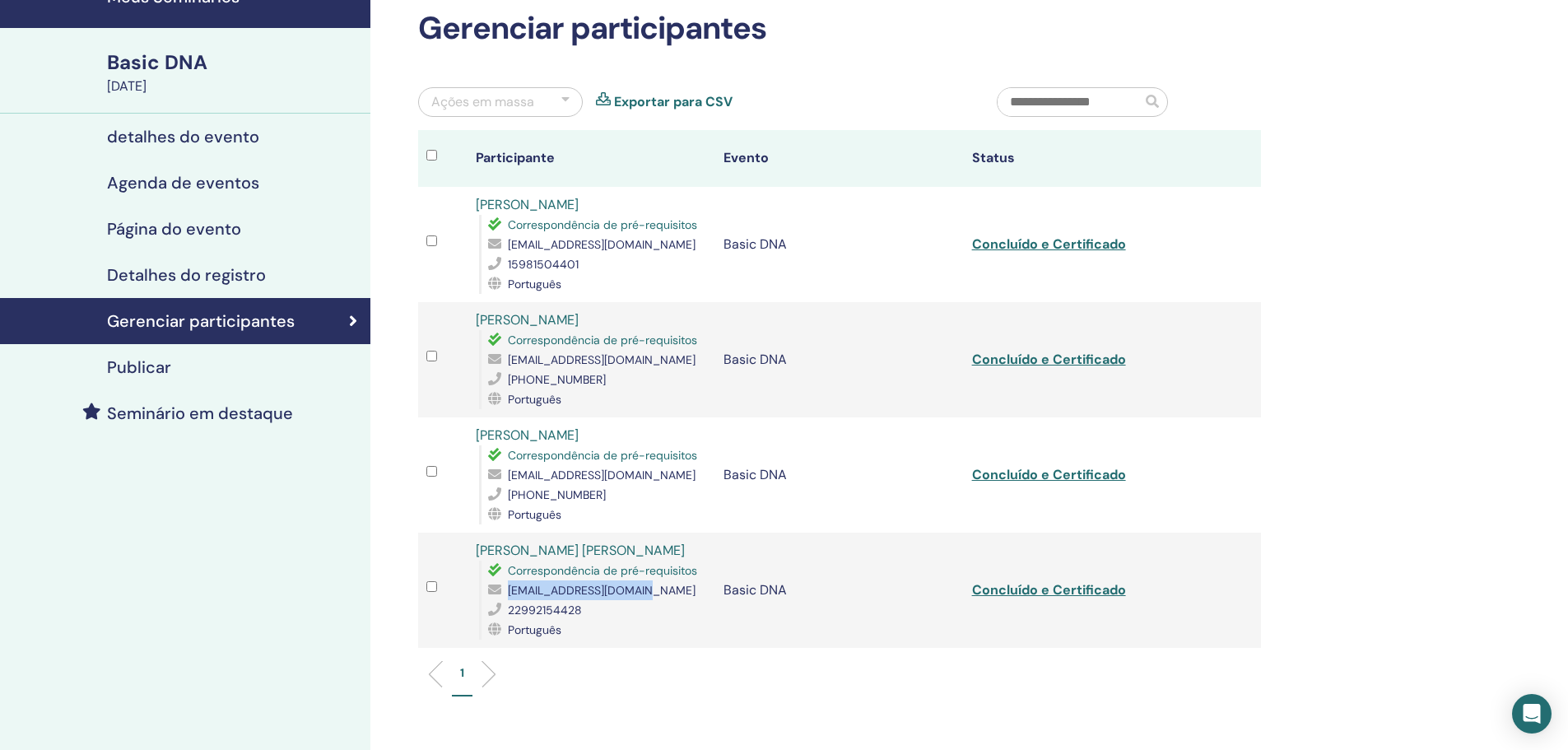
drag, startPoint x: 652, startPoint y: 612, endPoint x: 507, endPoint y: 617, distance: 145.1
click at [507, 600] on div "[EMAIL_ADDRESS][DOMAIN_NAME]" at bounding box center [597, 590] width 219 height 20
copy div "[EMAIL_ADDRESS][DOMAIN_NAME]"
